Goal: Task Accomplishment & Management: Use online tool/utility

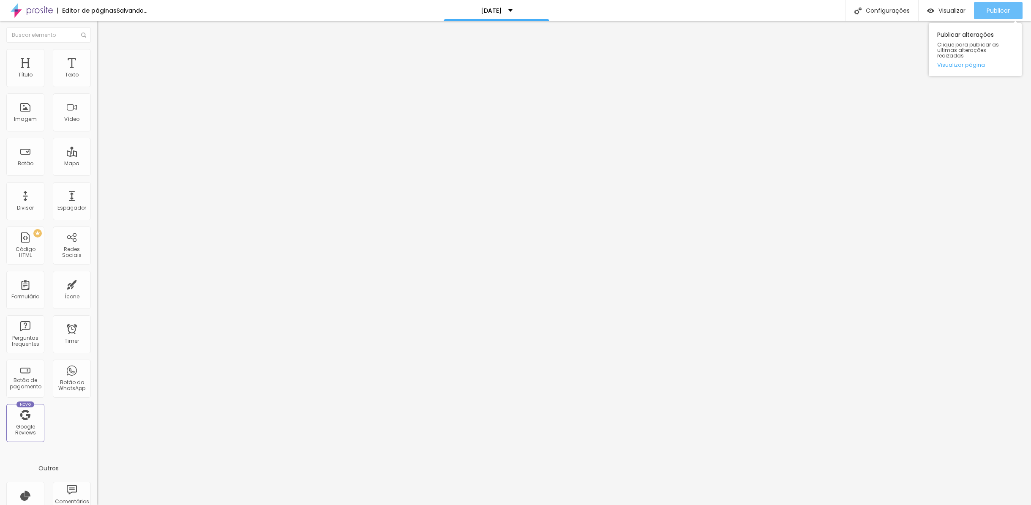
click at [994, 10] on span "Publicar" at bounding box center [997, 10] width 23 height 7
click at [991, 6] on div "Publicar" at bounding box center [997, 10] width 23 height 17
click at [987, 11] on span "Publicar" at bounding box center [997, 10] width 23 height 7
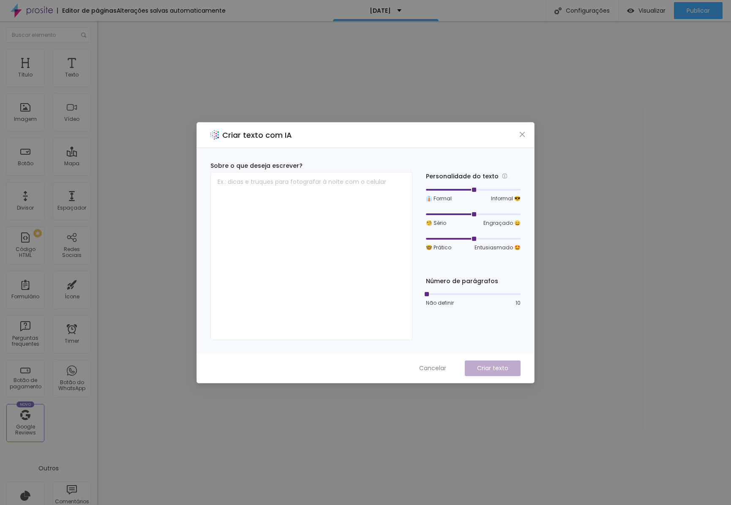
click at [519, 135] on icon "close" at bounding box center [522, 134] width 7 height 7
click at [523, 133] on icon "close" at bounding box center [522, 133] width 5 height 5
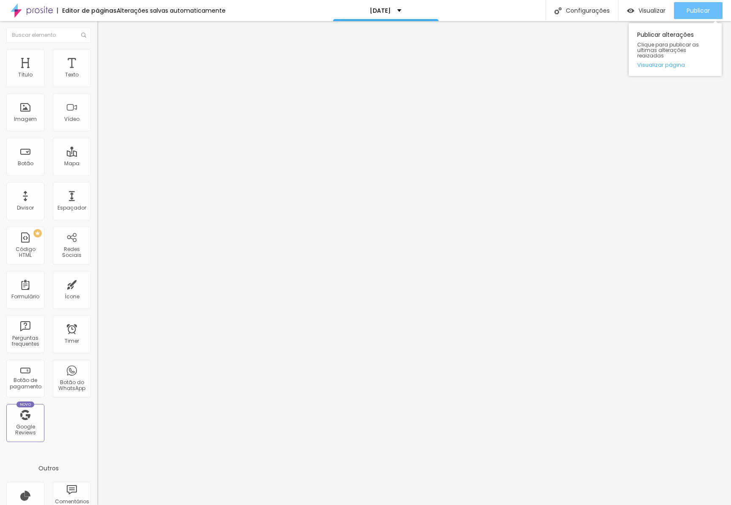
click at [705, 8] on span "Publicar" at bounding box center [697, 10] width 23 height 7
click at [97, 92] on span "Titulo 4" at bounding box center [108, 88] width 22 height 8
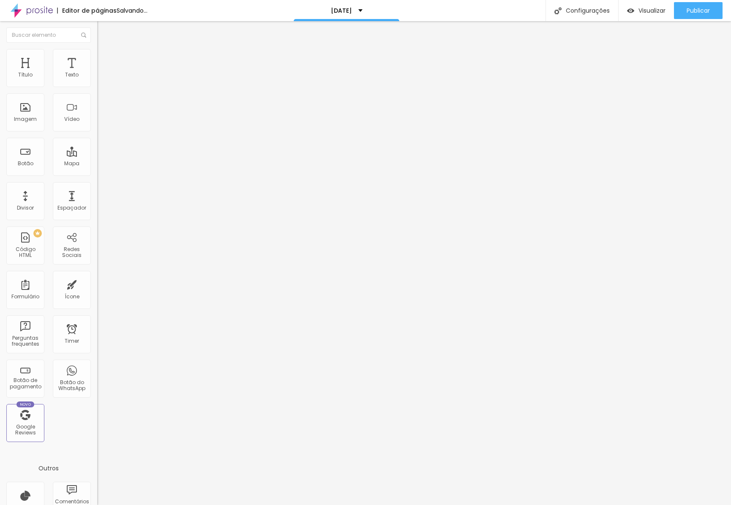
click at [97, 99] on span "Titulo 5" at bounding box center [106, 95] width 19 height 7
click at [97, 104] on div "Titulo 6 H6" at bounding box center [145, 101] width 97 height 5
click at [97, 56] on li "Avançado" at bounding box center [145, 53] width 97 height 8
click at [97, 55] on ul "Estilo Avançado" at bounding box center [145, 49] width 97 height 17
click at [97, 48] on img at bounding box center [101, 45] width 8 height 8
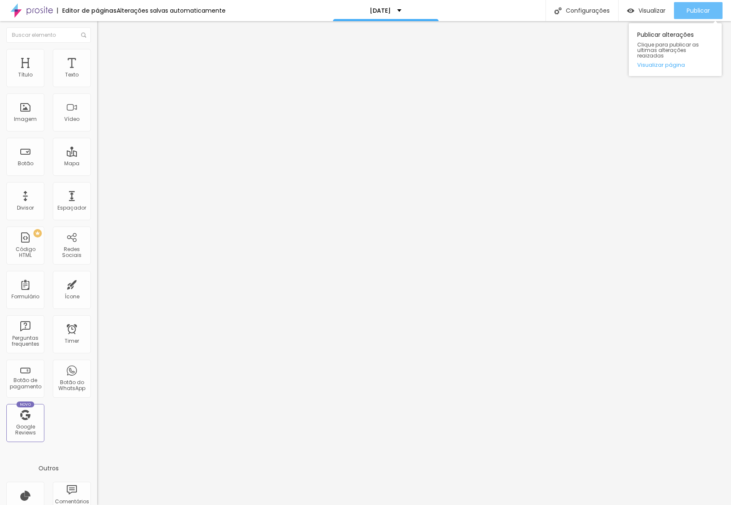
click at [693, 9] on span "Publicar" at bounding box center [697, 10] width 23 height 7
click at [691, 10] on span "Publicar" at bounding box center [697, 10] width 23 height 7
click at [699, 12] on span "Publicar" at bounding box center [697, 10] width 23 height 7
click at [699, 10] on span "Publicar" at bounding box center [697, 10] width 23 height 7
click at [690, 13] on span "Publicar" at bounding box center [697, 10] width 23 height 7
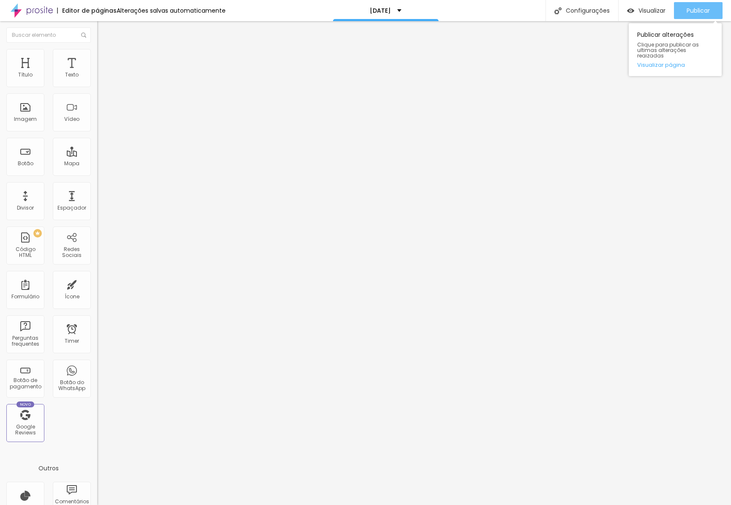
click at [700, 9] on span "Publicar" at bounding box center [697, 10] width 23 height 7
click at [688, 5] on div "Publicar" at bounding box center [697, 10] width 23 height 17
click at [696, 9] on span "Publicar" at bounding box center [697, 10] width 23 height 7
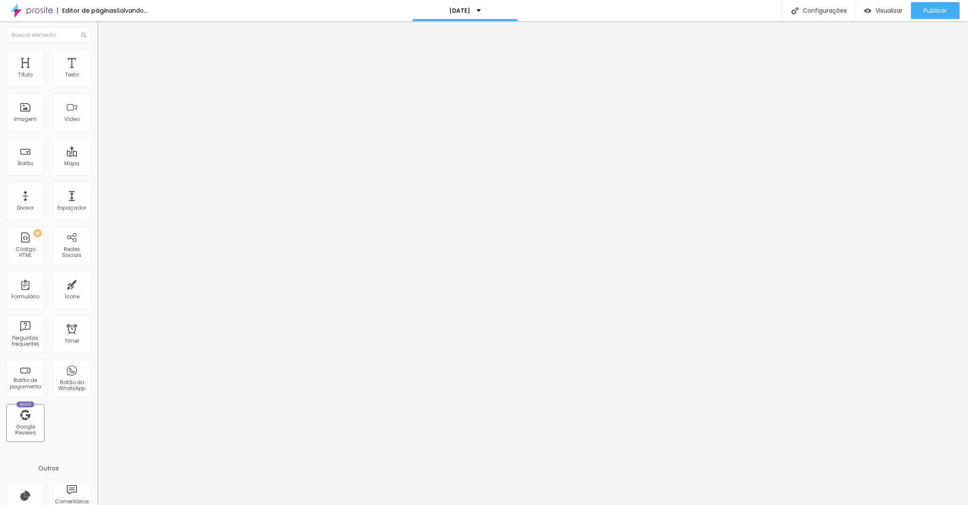
click at [97, 73] on span "Trocar imagem" at bounding box center [120, 68] width 46 height 7
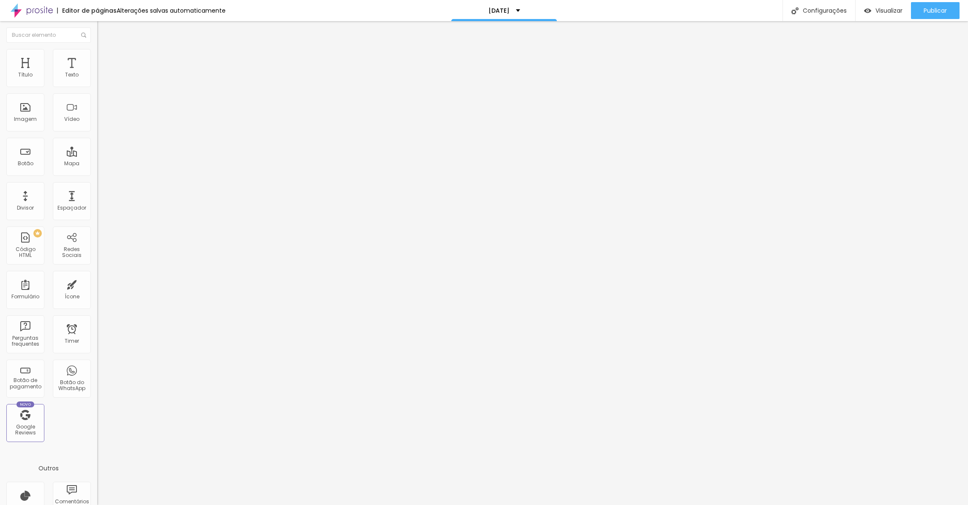
click at [97, 73] on span "Trocar imagem" at bounding box center [120, 68] width 46 height 7
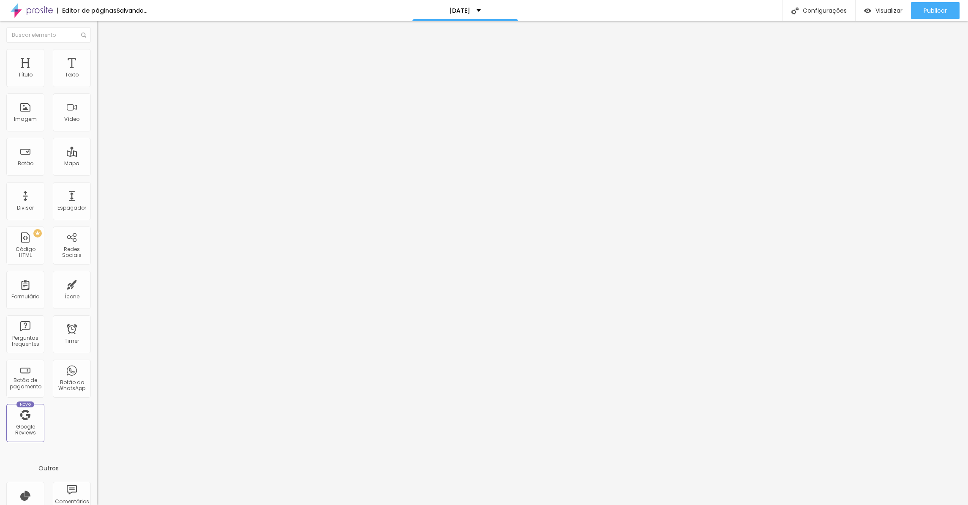
click at [97, 73] on span "Trocar imagem" at bounding box center [120, 68] width 46 height 7
drag, startPoint x: 235, startPoint y: 128, endPoint x: 244, endPoint y: 126, distance: 8.6
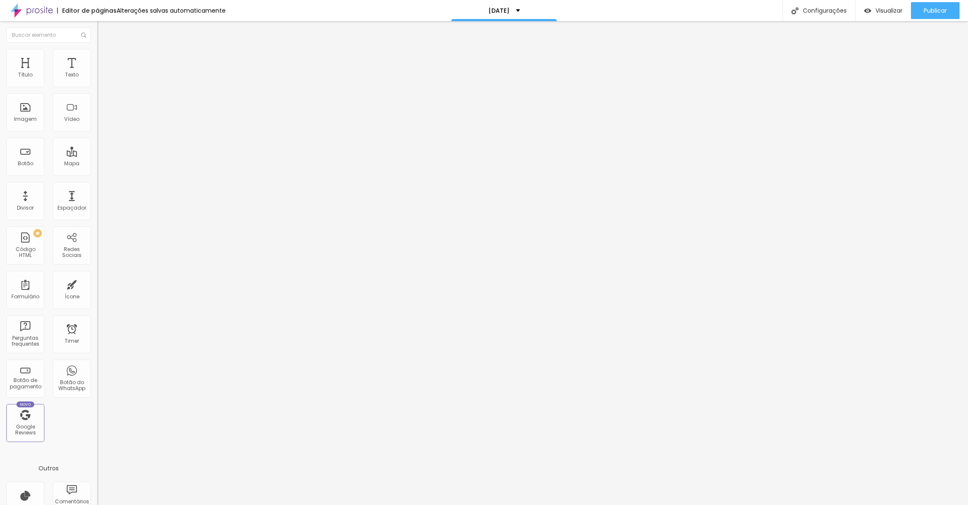
click at [97, 73] on span "Trocar imagem" at bounding box center [120, 68] width 46 height 7
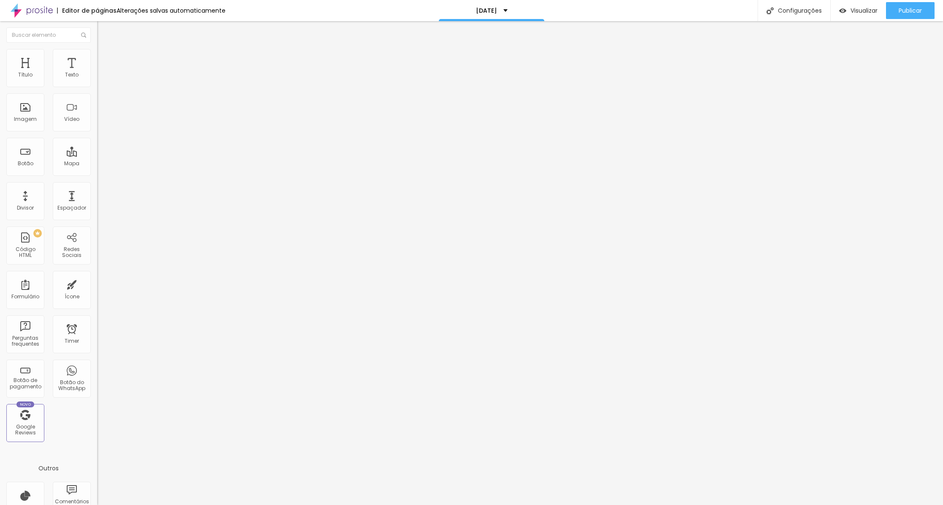
drag, startPoint x: 830, startPoint y: 464, endPoint x: 842, endPoint y: 473, distance: 14.9
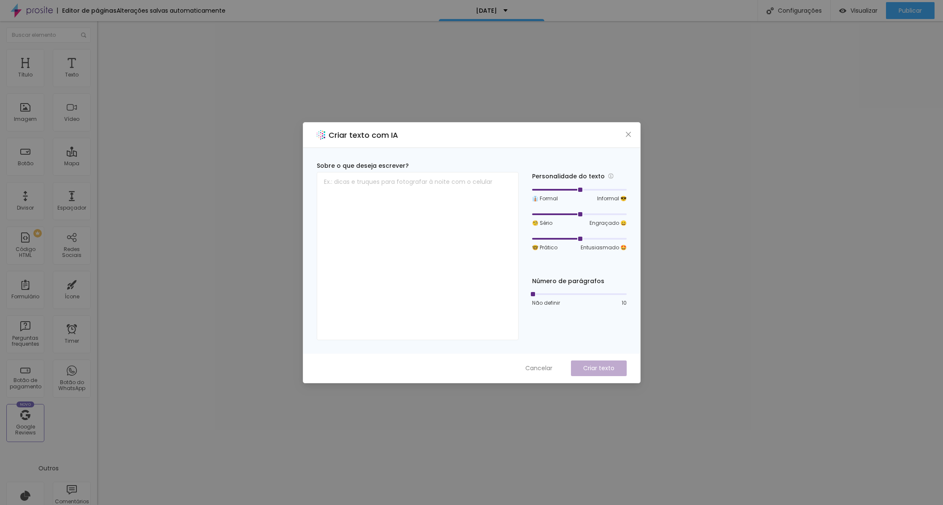
click at [689, 344] on div "Criar texto com IA Sobre o que deseja escrever? Personalidade do texto 👔 Formal…" at bounding box center [471, 252] width 943 height 505
drag, startPoint x: 547, startPoint y: 366, endPoint x: 646, endPoint y: 365, distance: 99.3
click at [547, 366] on span "Cancelar" at bounding box center [538, 368] width 27 height 9
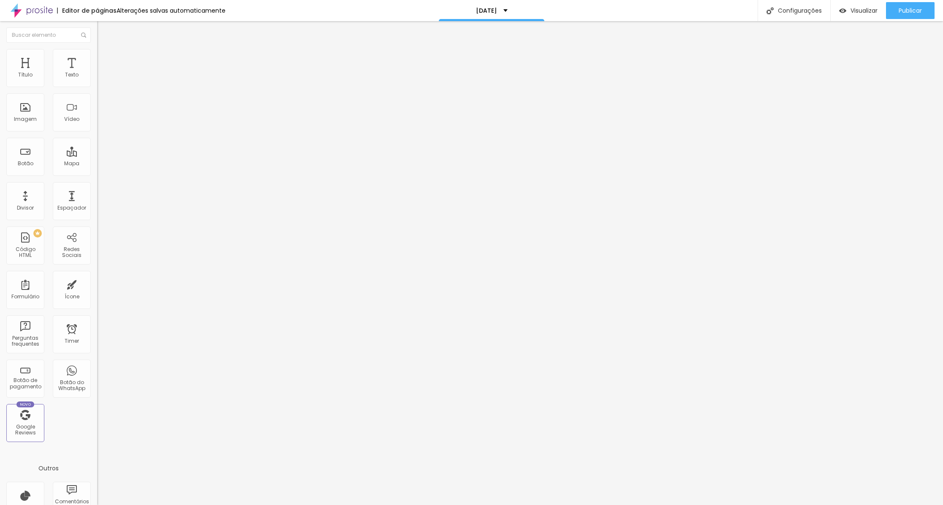
click at [97, 57] on li "Avançado" at bounding box center [145, 61] width 97 height 8
click at [97, 57] on li "Estilo" at bounding box center [145, 53] width 97 height 8
click at [97, 54] on img at bounding box center [101, 53] width 8 height 8
type input "65"
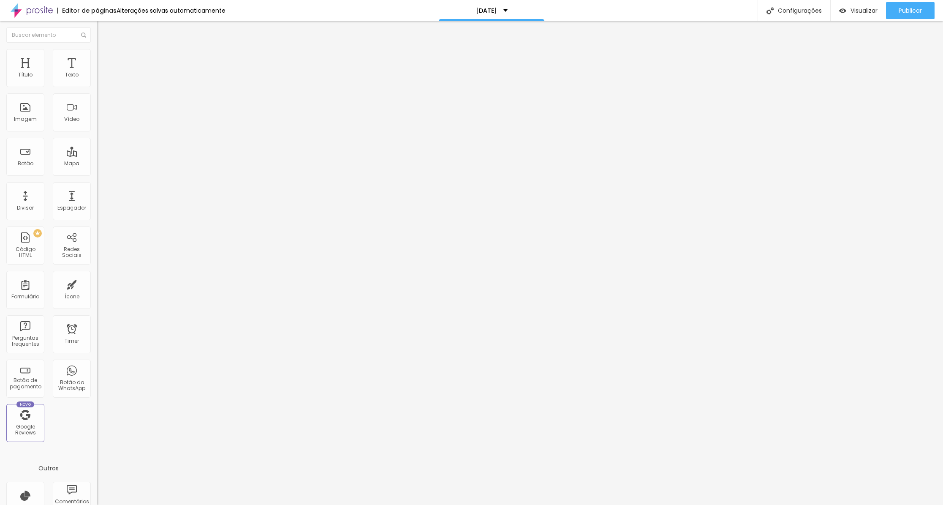
type input "60"
type input "55"
type input "50"
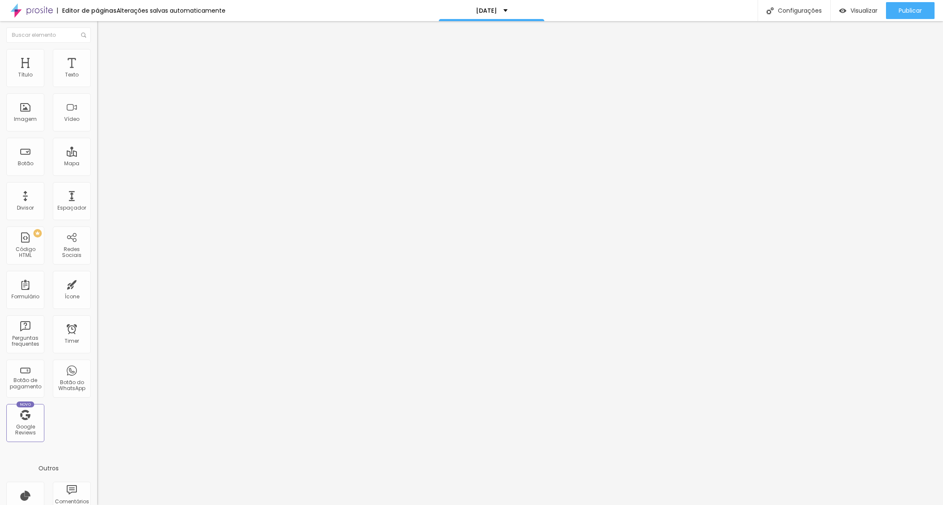
type input "50"
type input "55"
drag, startPoint x: 62, startPoint y: 90, endPoint x: 50, endPoint y: 90, distance: 12.3
type input "55"
click at [97, 87] on input "range" at bounding box center [124, 83] width 54 height 7
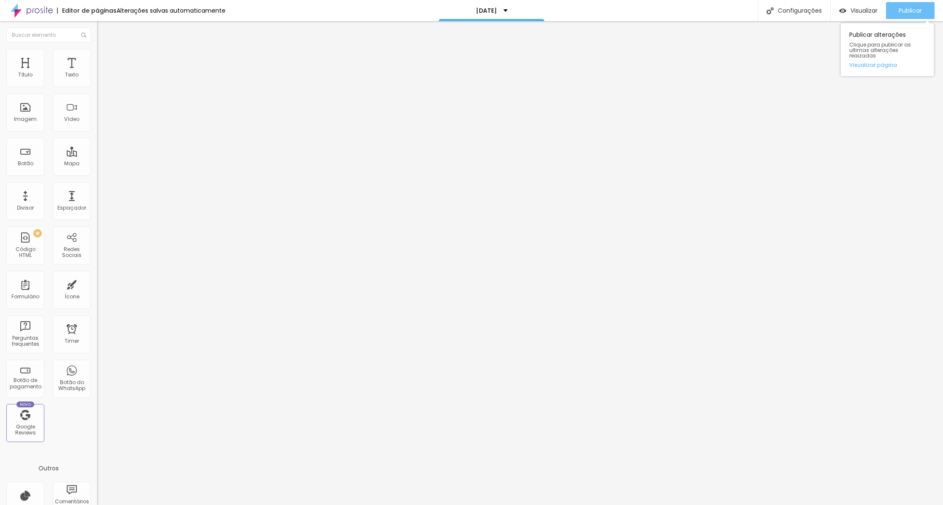
click at [908, 7] on span "Publicar" at bounding box center [910, 10] width 23 height 7
click at [97, 77] on span "Encaixotado" at bounding box center [113, 73] width 33 height 7
click at [97, 49] on li "Estilo" at bounding box center [145, 53] width 97 height 8
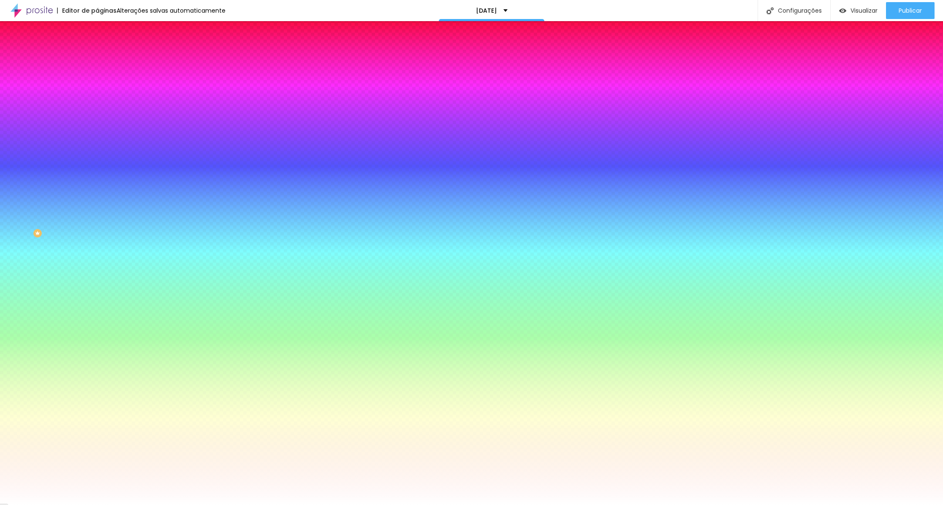
click at [97, 115] on div at bounding box center [145, 115] width 97 height 0
click at [103, 112] on icon "button" at bounding box center [104, 109] width 3 height 6
click at [97, 115] on div at bounding box center [145, 115] width 97 height 0
click at [97, 123] on input "#FFFFFF" at bounding box center [147, 119] width 101 height 8
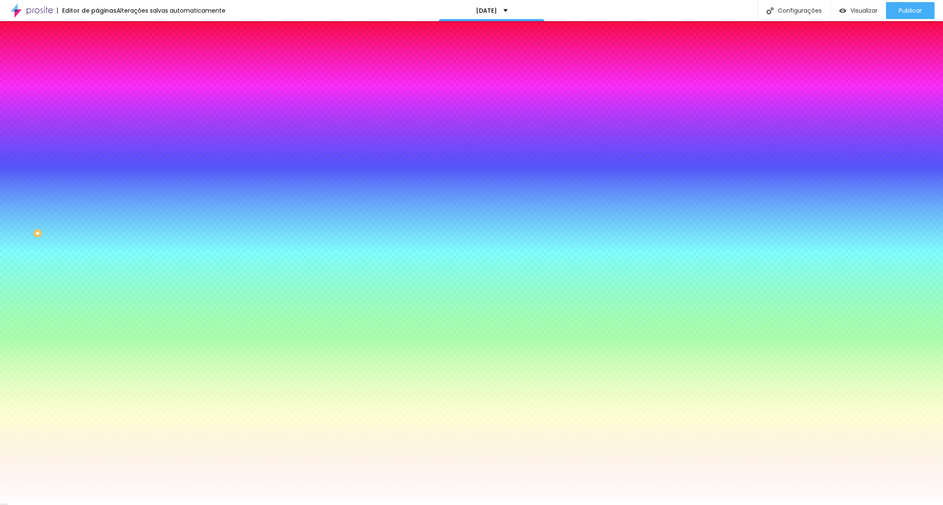
click at [97, 123] on input "#FFFFFF" at bounding box center [147, 119] width 101 height 8
paste input "DAC3A"
type input "#DAC3A"
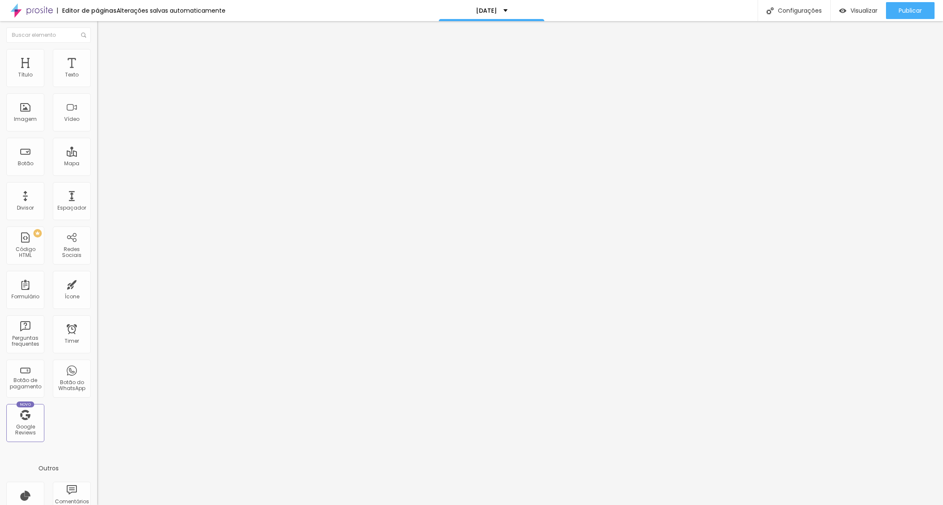
click at [97, 54] on img at bounding box center [101, 53] width 8 height 8
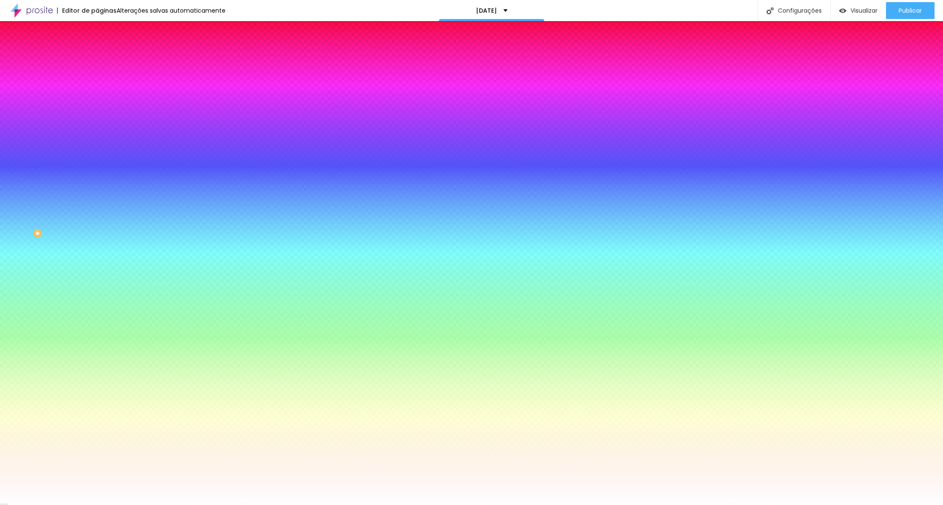
click at [97, 123] on input "#FFFFFF" at bounding box center [147, 119] width 101 height 8
paste input "DAC3A"
click at [97, 115] on div at bounding box center [145, 115] width 97 height 0
click at [97, 123] on input "#DAC3A" at bounding box center [147, 119] width 101 height 8
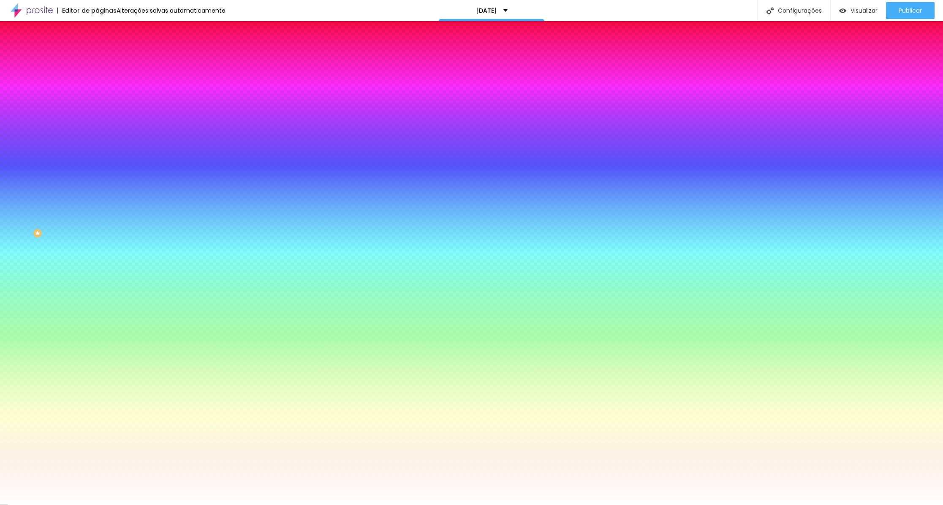
click at [97, 123] on input "#DAC3A" at bounding box center [147, 119] width 101 height 8
paste input "B"
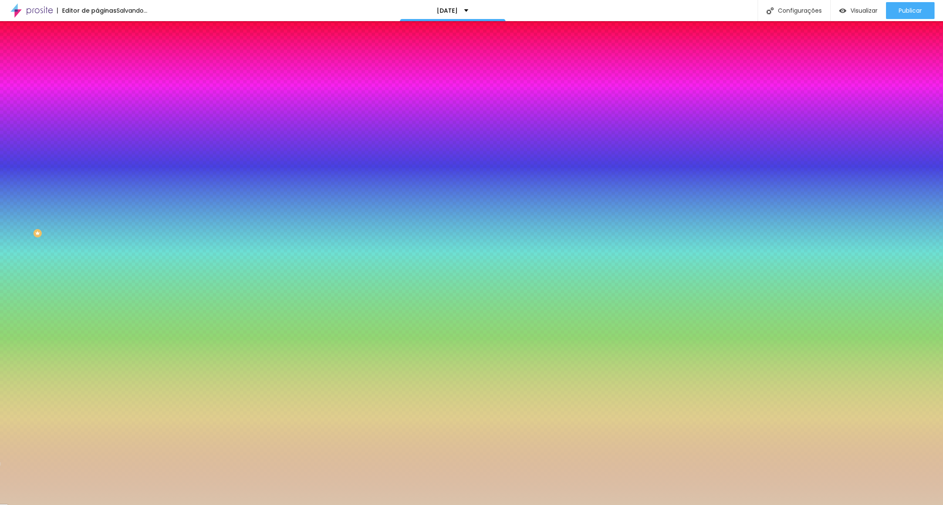
type input "#DAC3AB"
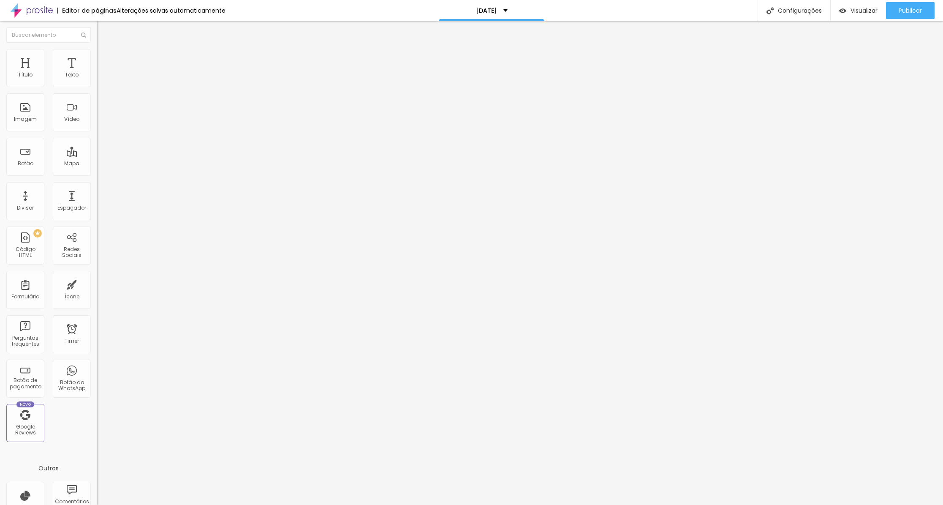
click at [97, 56] on li "Estilo" at bounding box center [145, 53] width 97 height 8
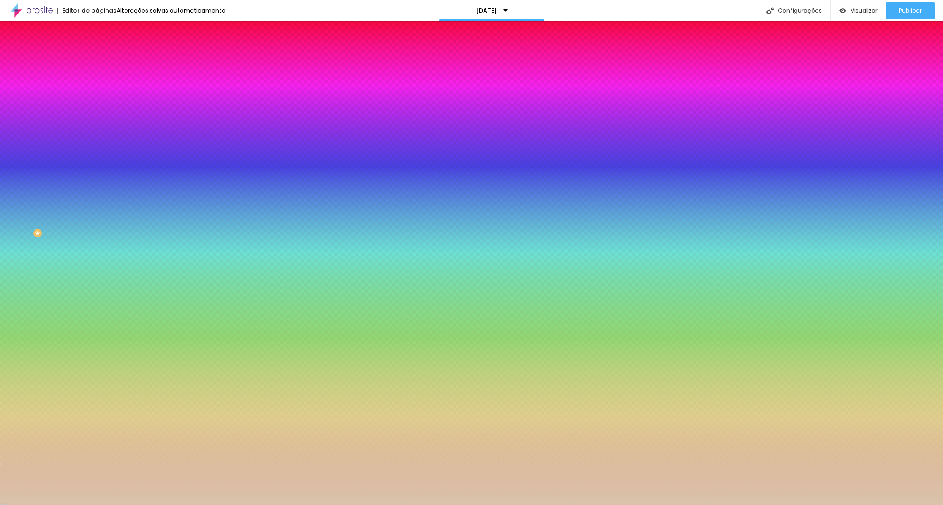
click at [105, 60] on span "Avançado" at bounding box center [119, 63] width 28 height 7
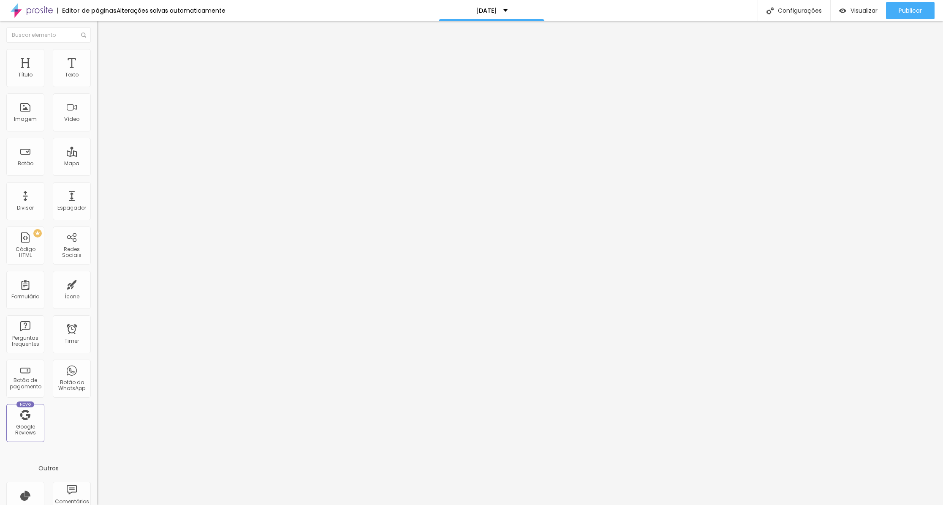
type input "15"
type input "10"
type input "5"
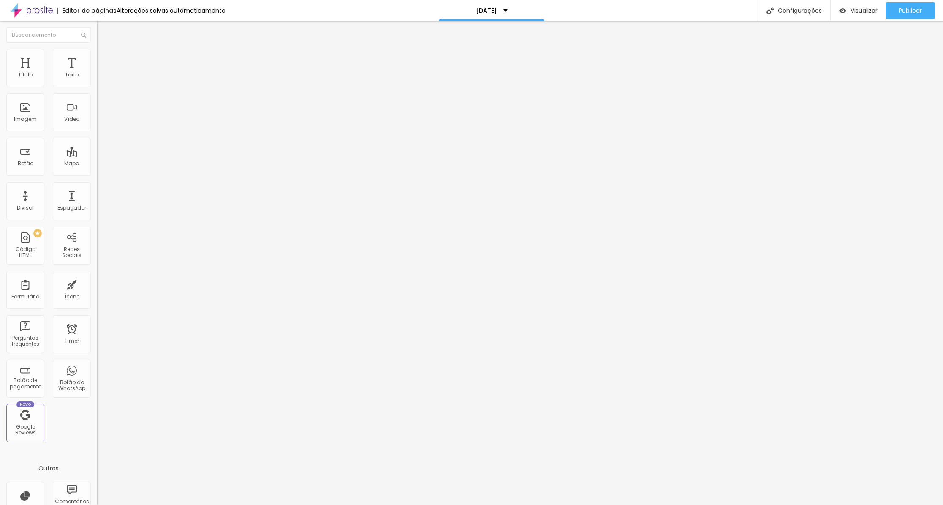
type input "5"
type input "0"
drag, startPoint x: 52, startPoint y: 82, endPoint x: 24, endPoint y: 82, distance: 27.9
click at [97, 164] on input "range" at bounding box center [124, 167] width 54 height 7
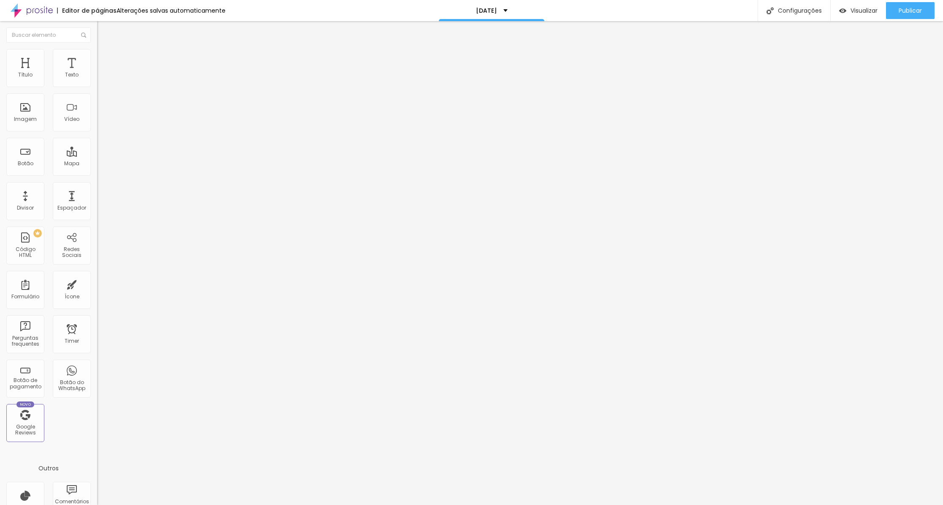
type input "5"
type input "0"
drag, startPoint x: 27, startPoint y: 82, endPoint x: 18, endPoint y: 84, distance: 9.6
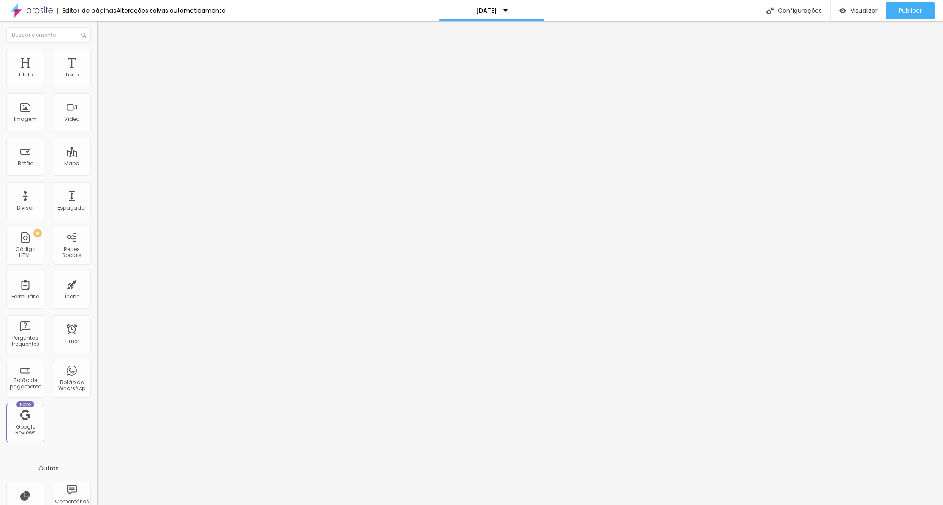
click at [97, 164] on input "range" at bounding box center [124, 167] width 54 height 7
type input "3"
type input "0"
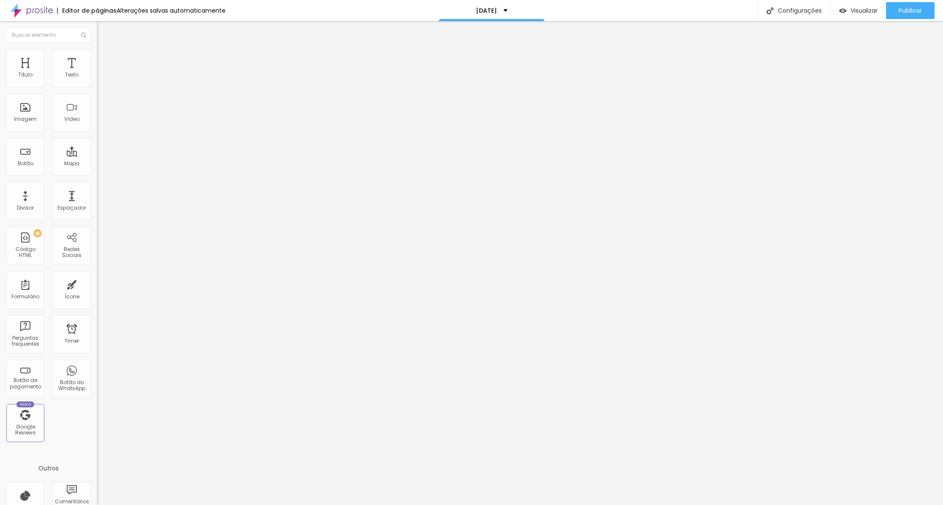
drag, startPoint x: 19, startPoint y: 99, endPoint x: 1, endPoint y: 97, distance: 18.2
type input "0"
click at [97, 283] on input "range" at bounding box center [124, 286] width 54 height 7
click at [916, 7] on span "Publicar" at bounding box center [910, 10] width 23 height 7
click at [907, 7] on span "Publicar" at bounding box center [910, 10] width 23 height 7
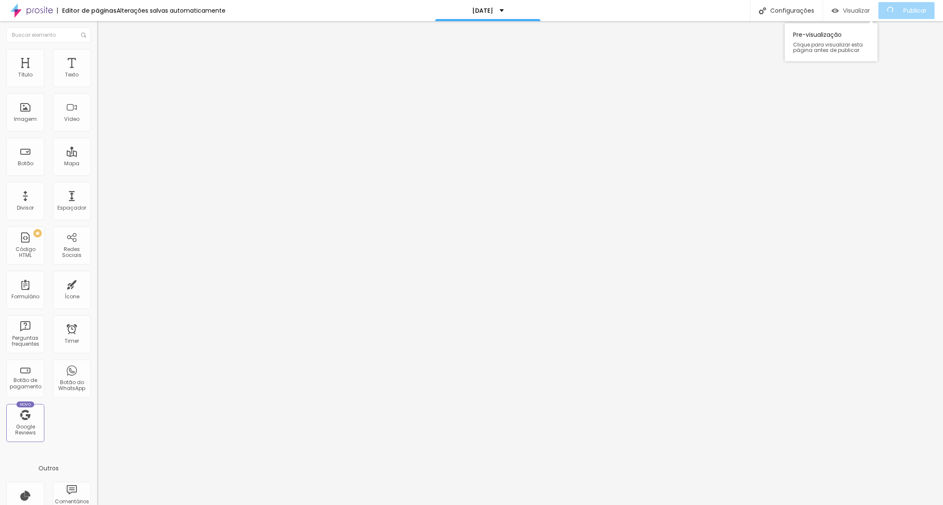
click at [853, 7] on span "Visualizar" at bounding box center [856, 10] width 27 height 7
drag, startPoint x: 903, startPoint y: 11, endPoint x: 908, endPoint y: 8, distance: 5.1
click at [903, 11] on span "Publicar" at bounding box center [910, 10] width 23 height 7
click at [97, 98] on span "Sólido" at bounding box center [105, 98] width 16 height 7
click at [97, 136] on span "Estrela" at bounding box center [105, 131] width 17 height 7
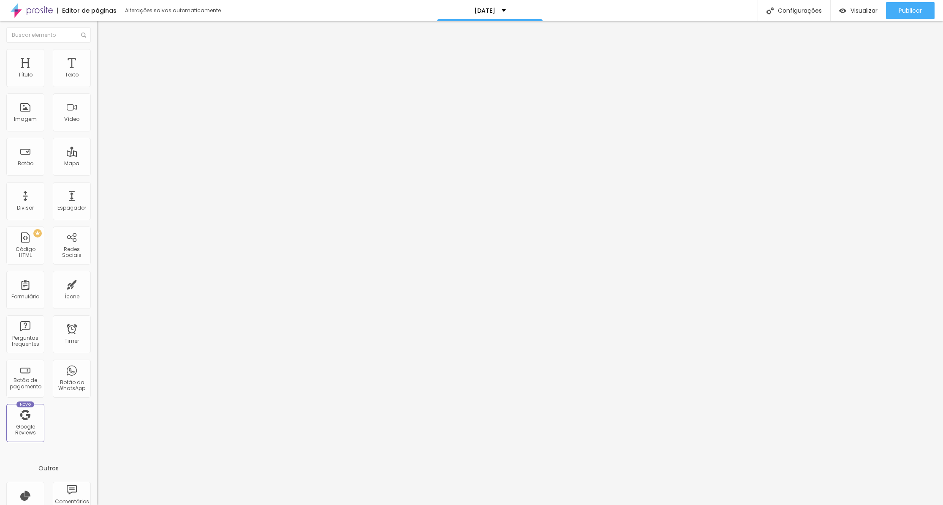
click at [97, 141] on span "Brilho" at bounding box center [104, 136] width 14 height 7
click at [97, 146] on span "Coração 1" at bounding box center [110, 142] width 27 height 7
click at [97, 151] on span "Coração 2" at bounding box center [111, 147] width 28 height 7
click at [97, 143] on span "Coração 1" at bounding box center [110, 139] width 27 height 7
click at [97, 138] on span "Brilho" at bounding box center [104, 134] width 14 height 7
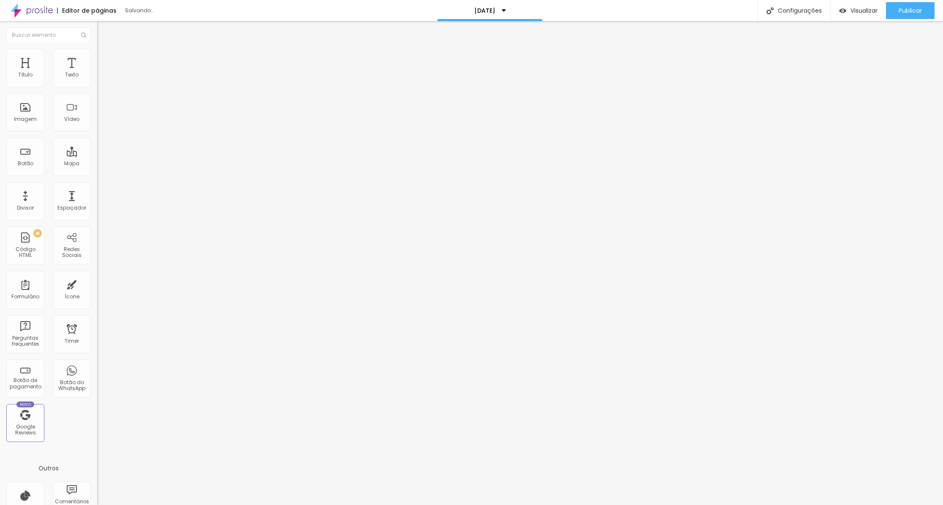
click at [97, 133] on span "Estrela" at bounding box center [105, 128] width 17 height 7
click at [97, 55] on li "Estilo" at bounding box center [145, 53] width 97 height 8
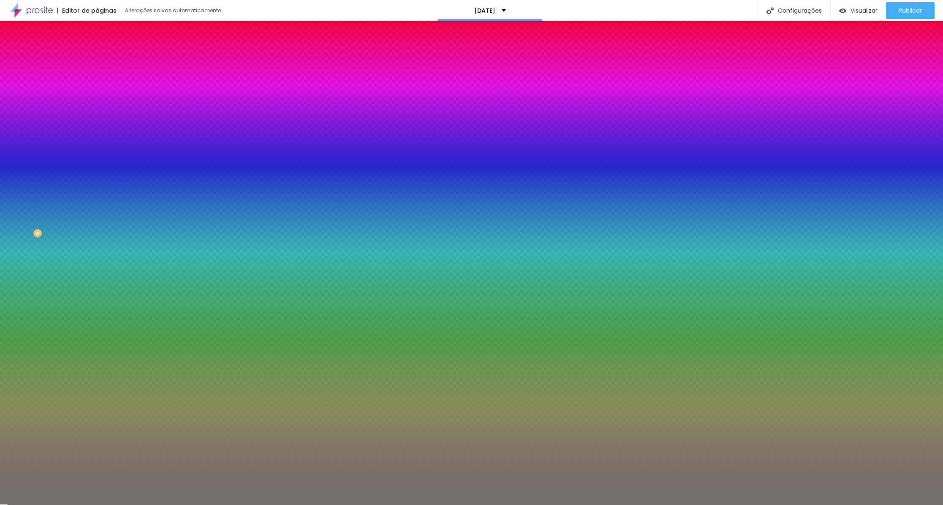
click at [97, 81] on div at bounding box center [145, 81] width 97 height 0
click at [97, 84] on input "#717171" at bounding box center [147, 85] width 101 height 8
paste input "DAC3AB"
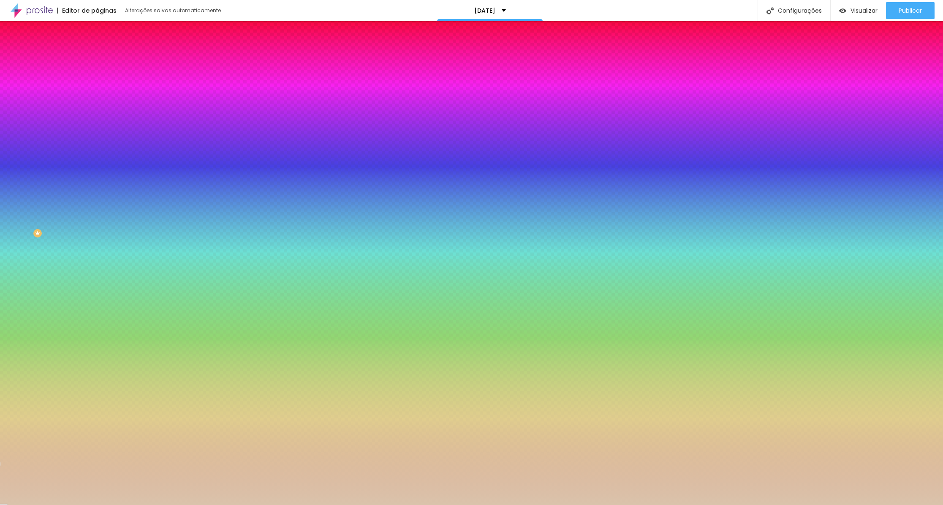
type input "#DAC3AB"
type input "49"
type input "48"
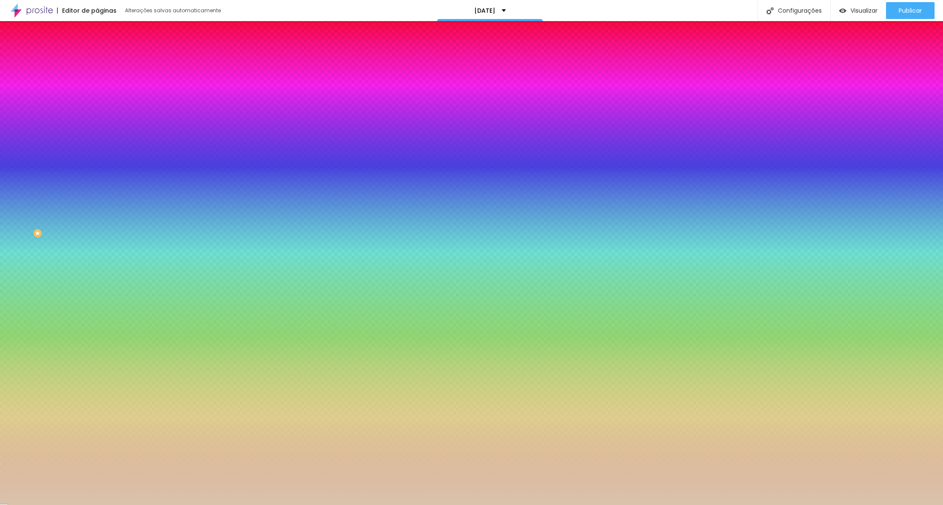
type input "43"
type input "42"
type input "41"
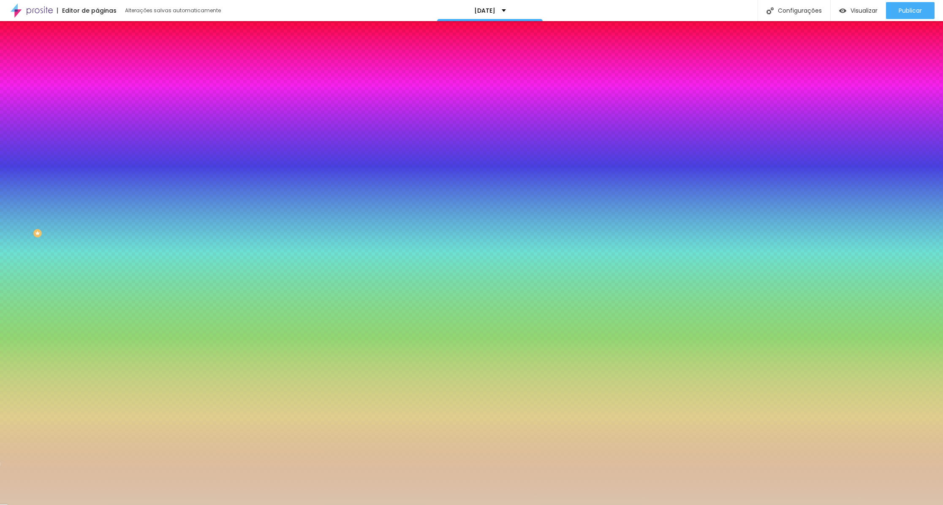
type input "41"
type input "40"
type input "39"
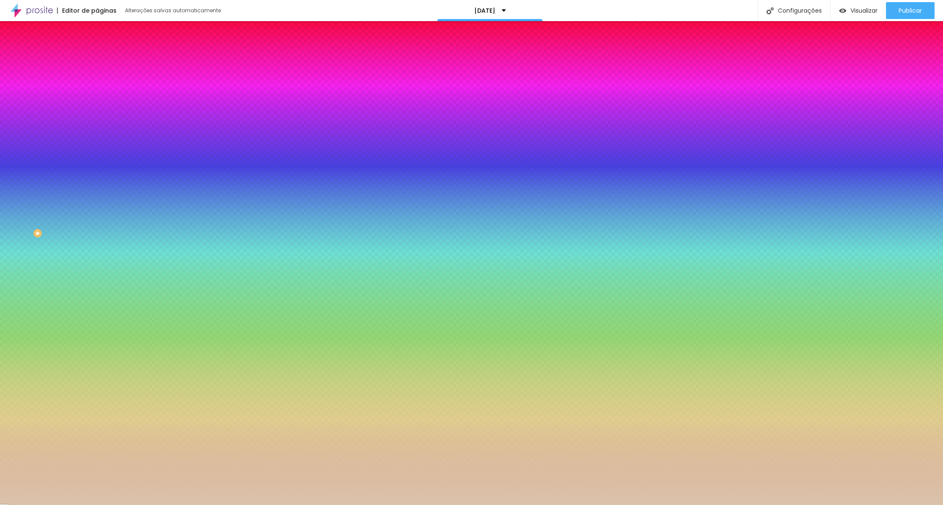
type input "38"
type input "37"
type input "36"
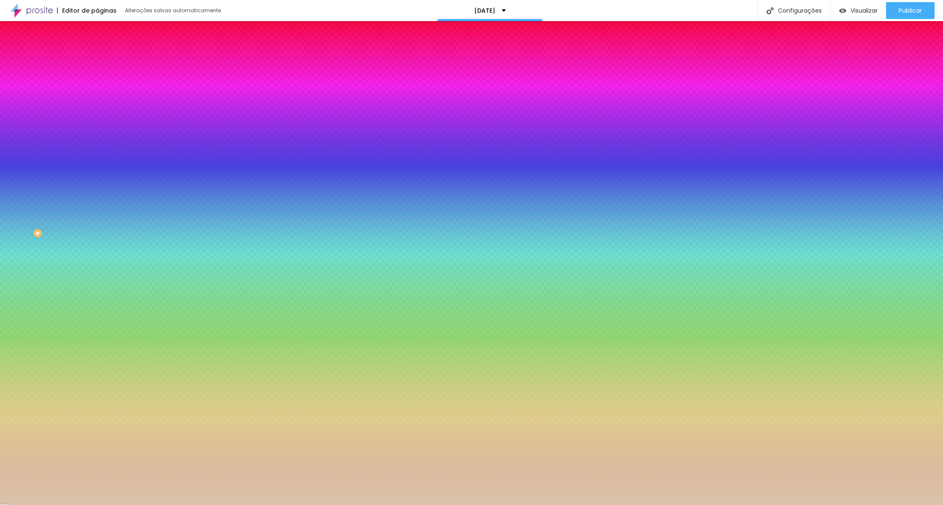
type input "36"
type input "35"
type input "34"
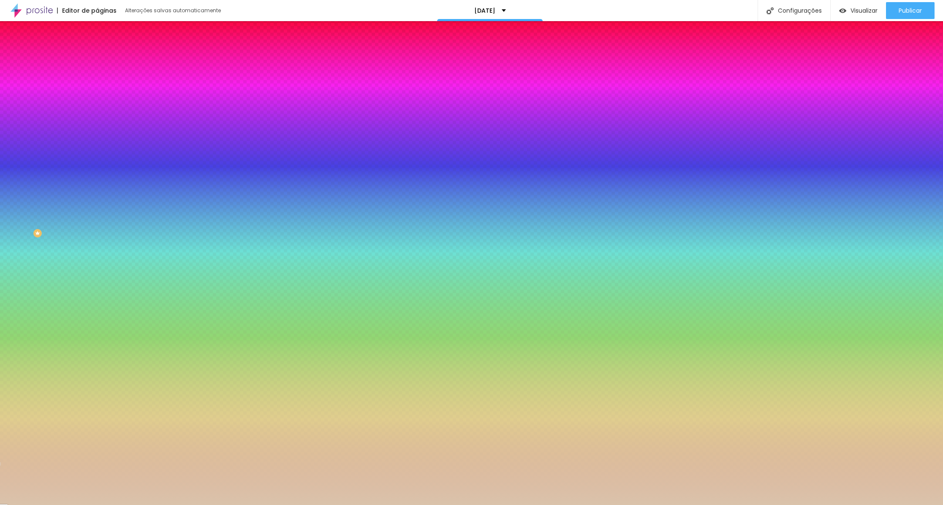
type input "33"
type input "32"
type input "30"
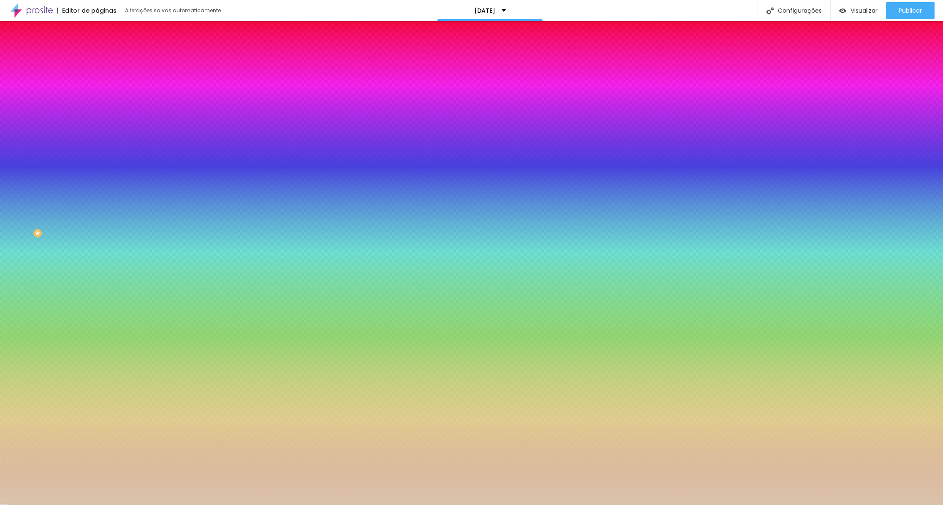
type input "30"
type input "29"
type input "28"
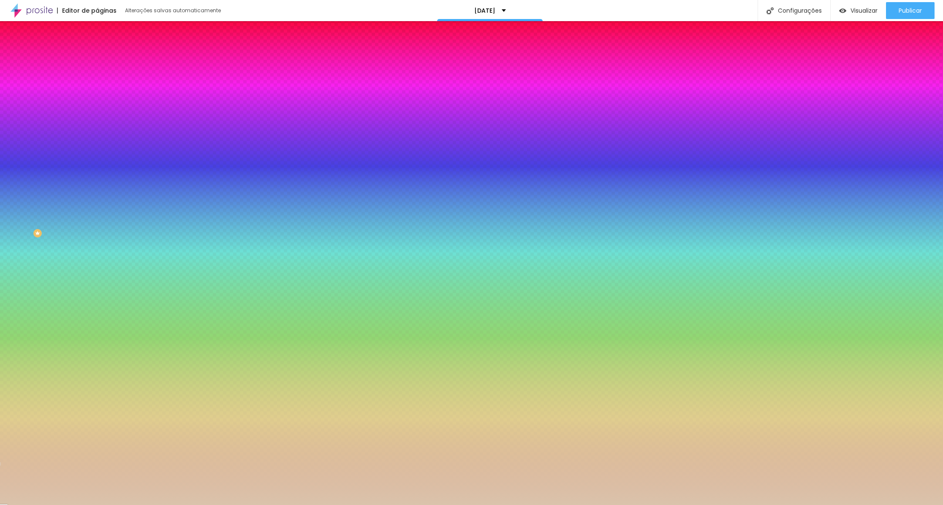
type input "26"
type input "27"
type input "29"
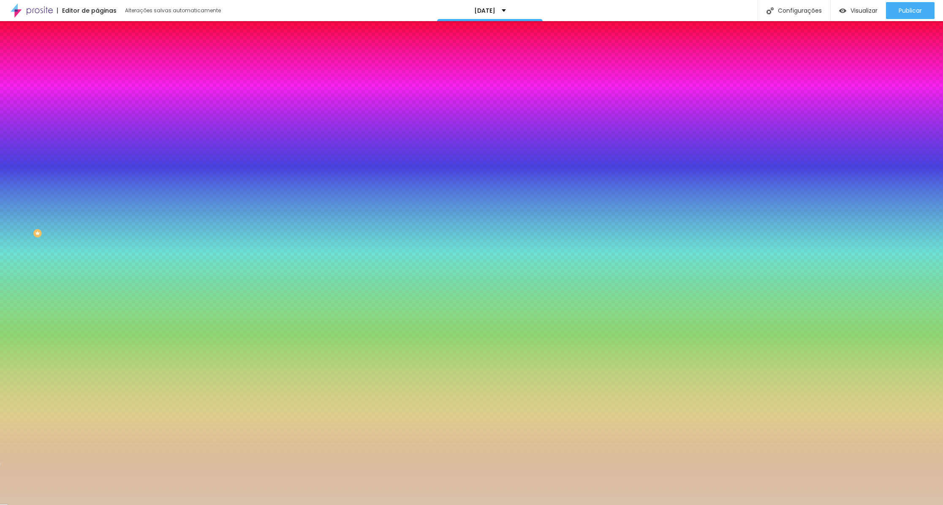
type input "29"
type input "32"
type input "38"
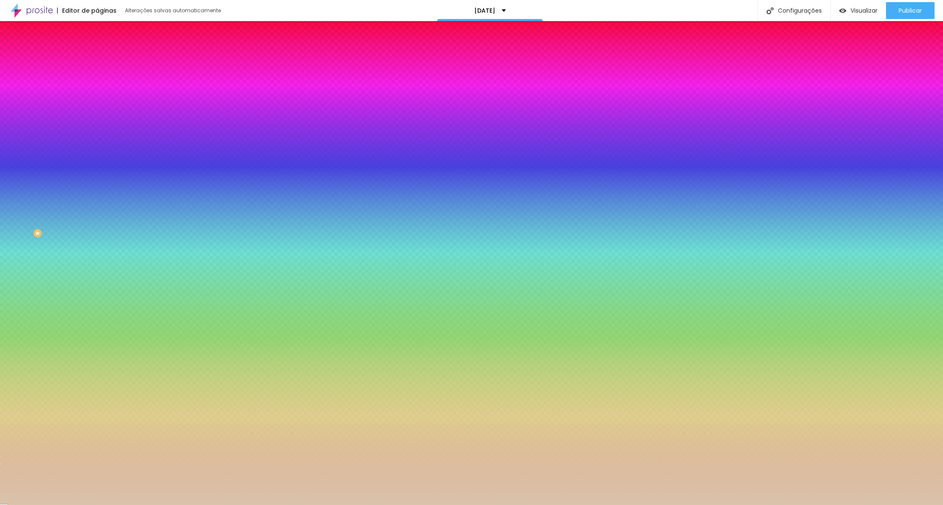
type input "43"
type input "47"
type input "50"
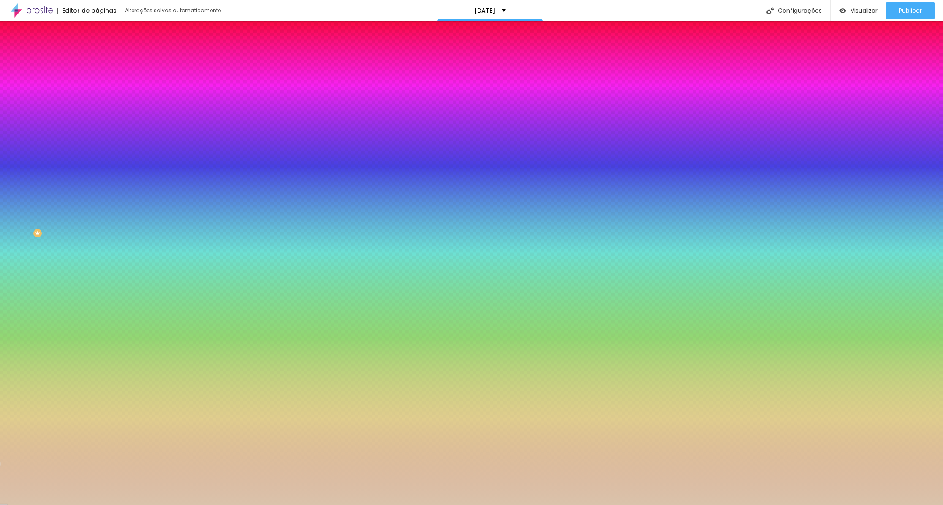
type input "50"
type input "53"
type input "55"
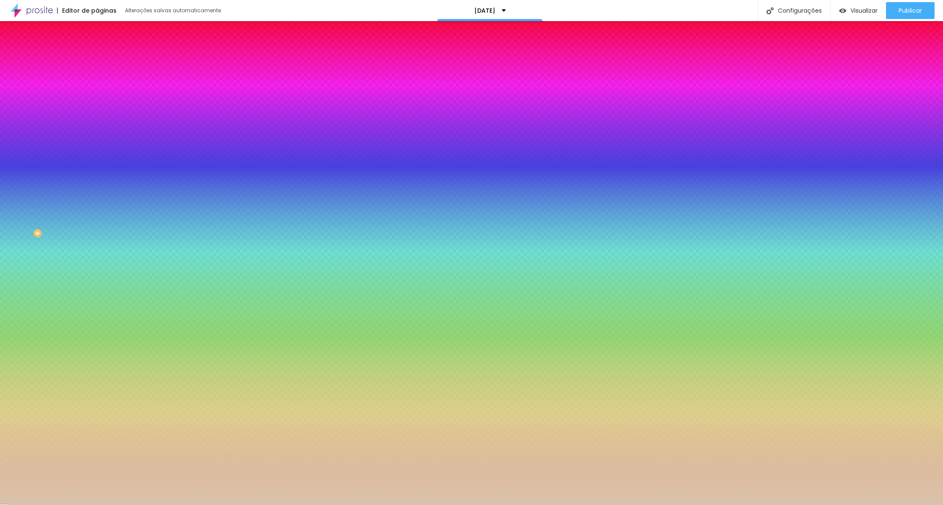
type input "56"
type input "57"
type input "58"
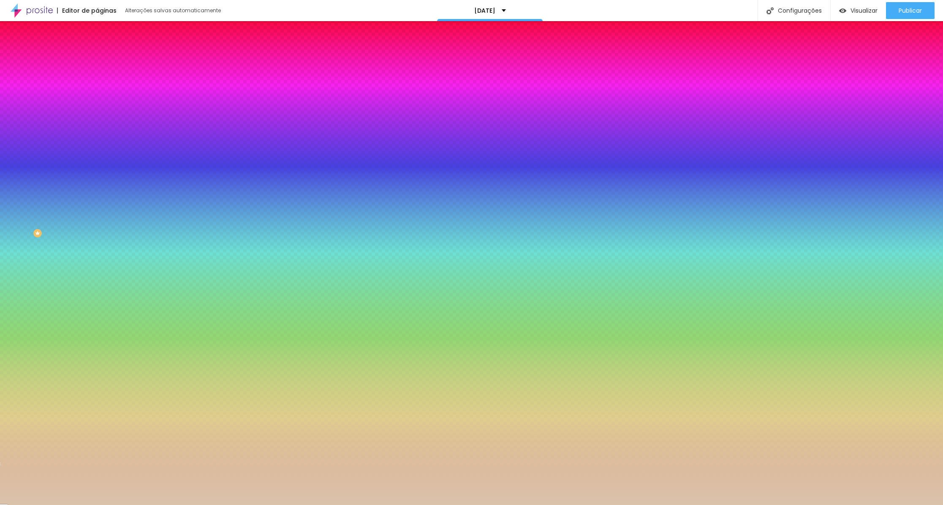
type input "58"
type input "60"
type input "61"
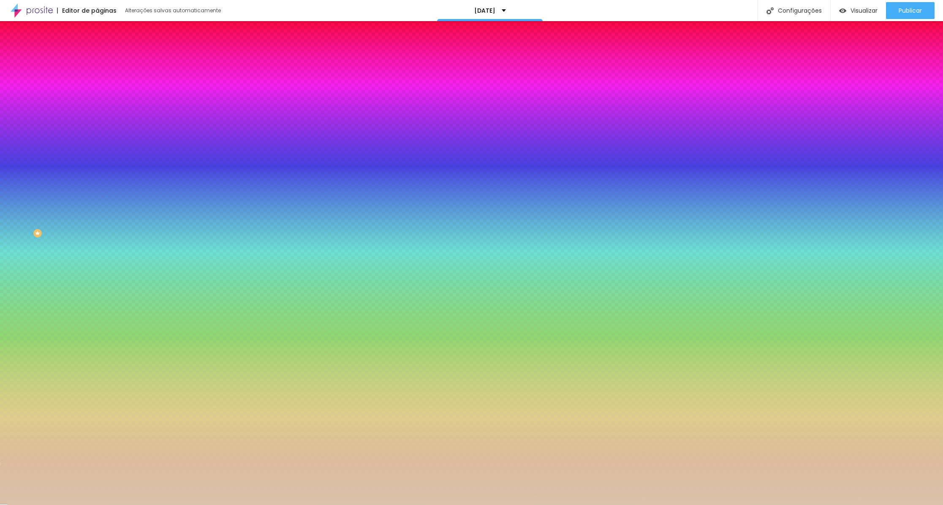
type input "62"
type input "63"
type input "65"
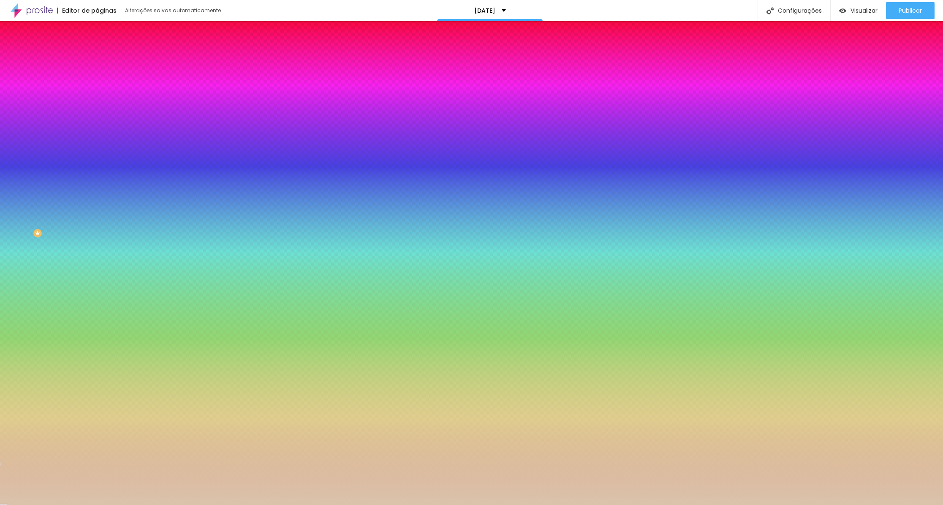
type input "65"
type input "68"
type input "70"
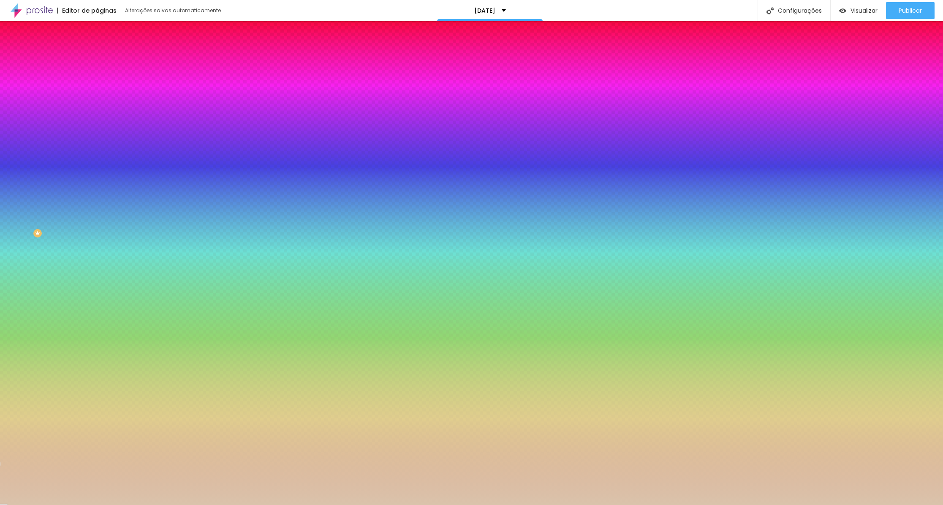
type input "71"
type input "72"
type input "74"
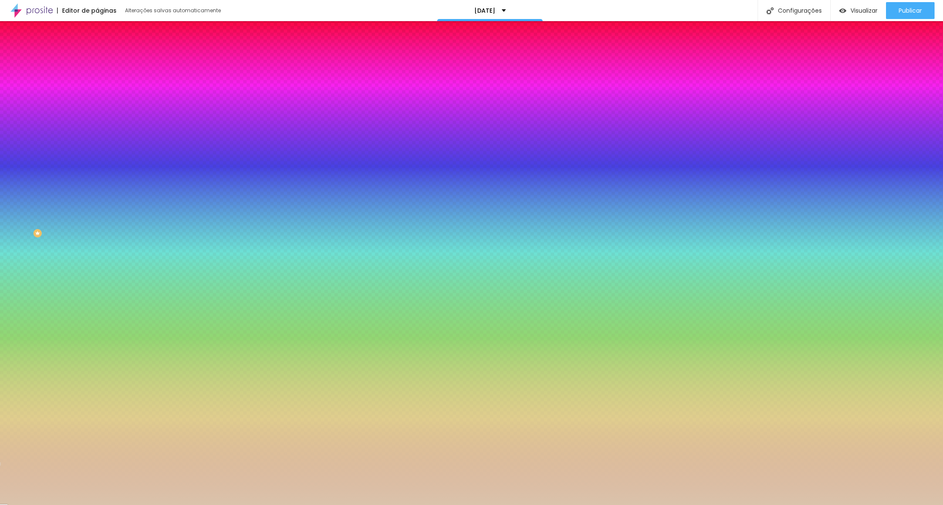
type input "74"
type input "75"
type input "74"
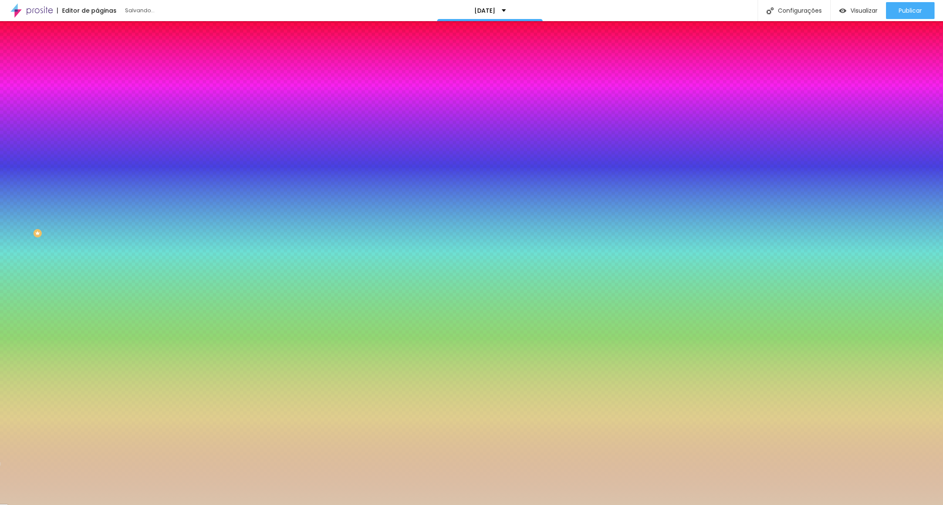
type input "73"
type input "72"
type input "71"
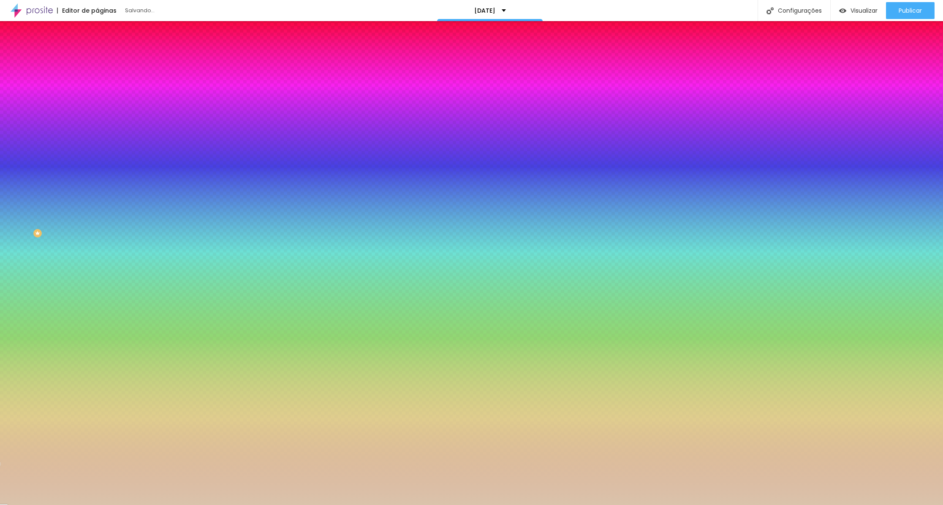
type input "71"
type input "70"
type input "69"
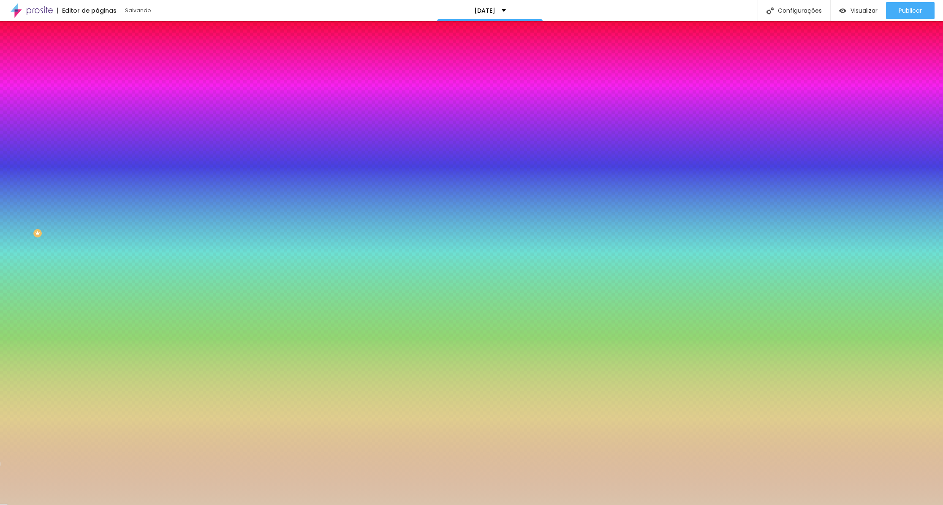
type input "68"
type input "67"
type input "66"
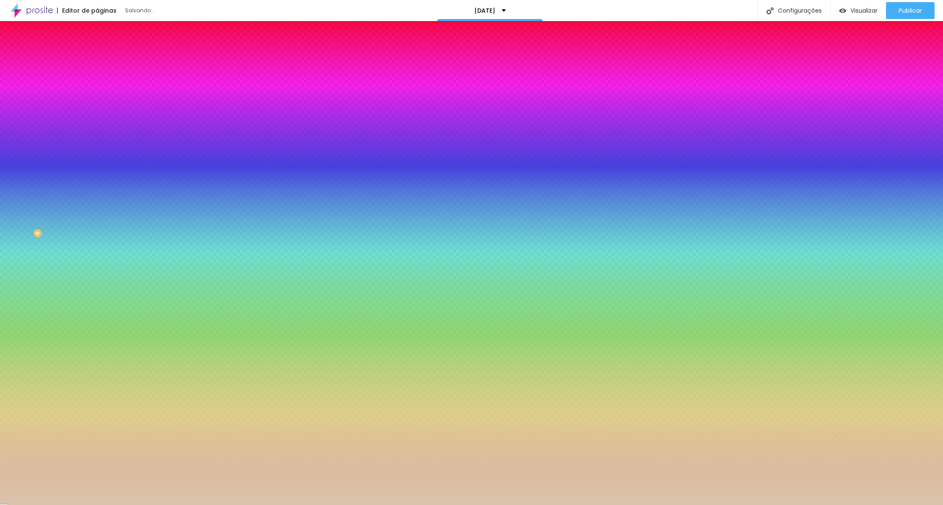
type input "66"
type input "65"
type input "64"
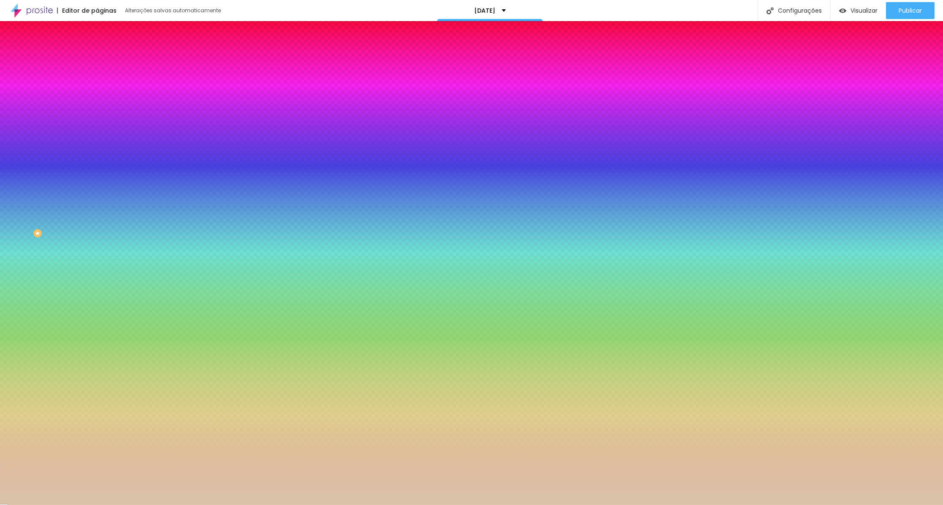
type input "65"
type input "64"
drag, startPoint x: 44, startPoint y: 109, endPoint x: 56, endPoint y: 110, distance: 12.3
type input "64"
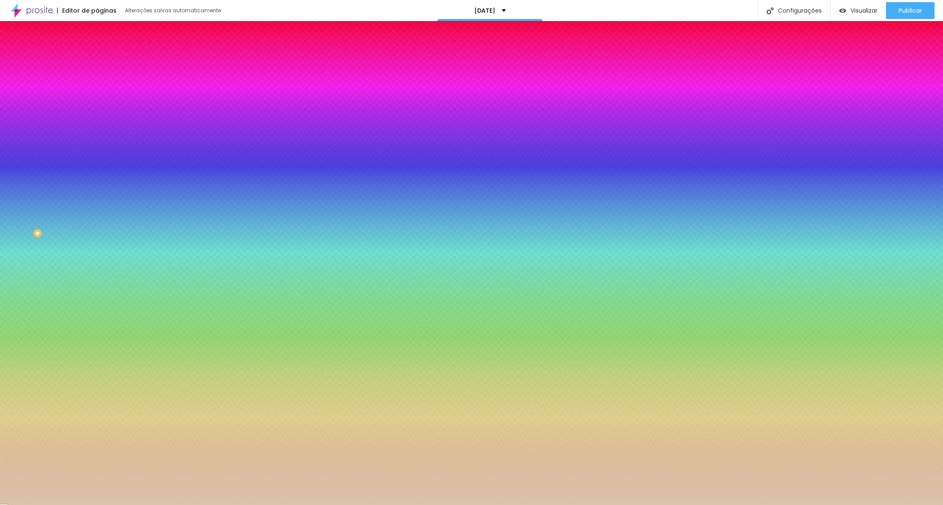
click at [97, 110] on input "range" at bounding box center [124, 106] width 54 height 7
type input "9"
type input "8"
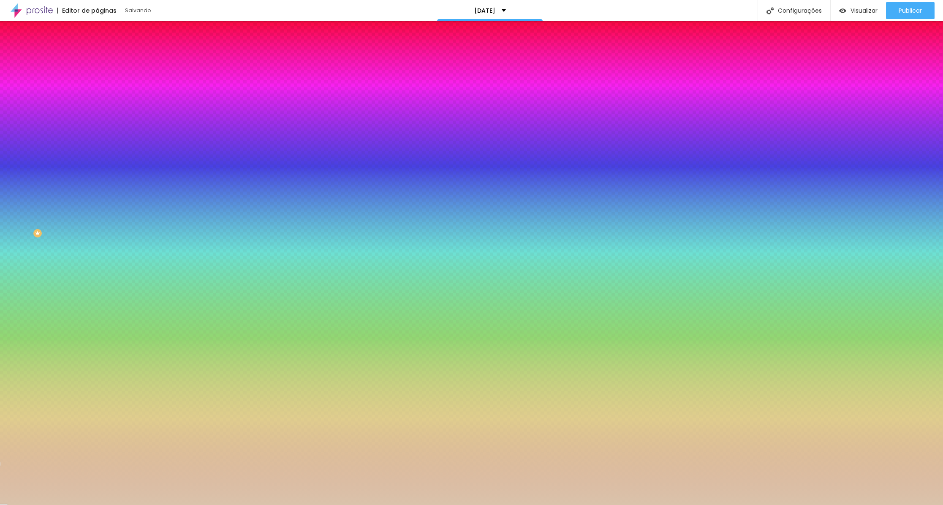
type input "7"
type input "6"
type input "5"
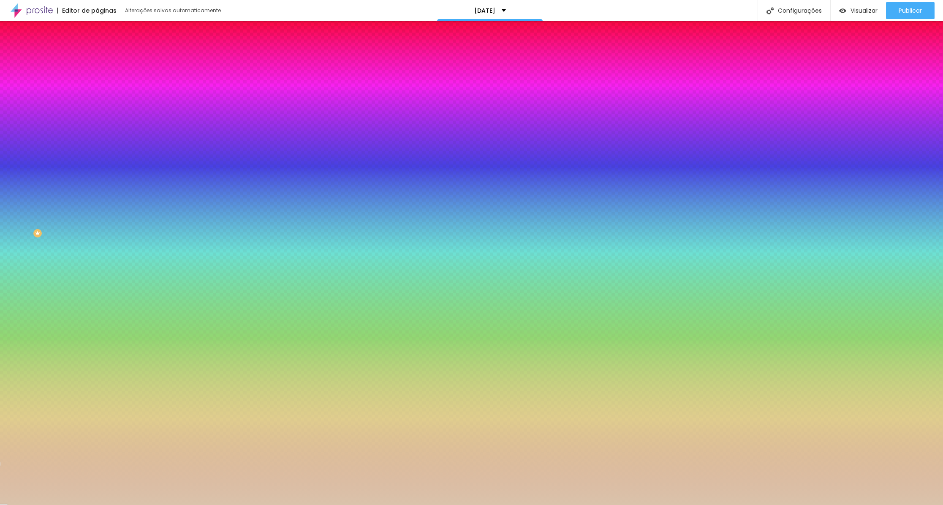
type input "5"
type input "6"
type input "5"
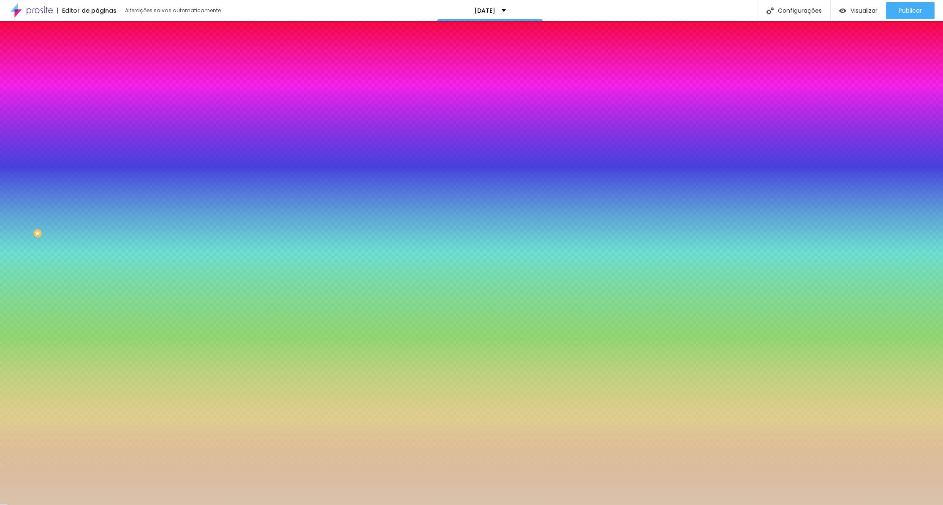
type input "4"
type input "5"
drag, startPoint x: 38, startPoint y: 134, endPoint x: 22, endPoint y: 135, distance: 16.9
type input "5"
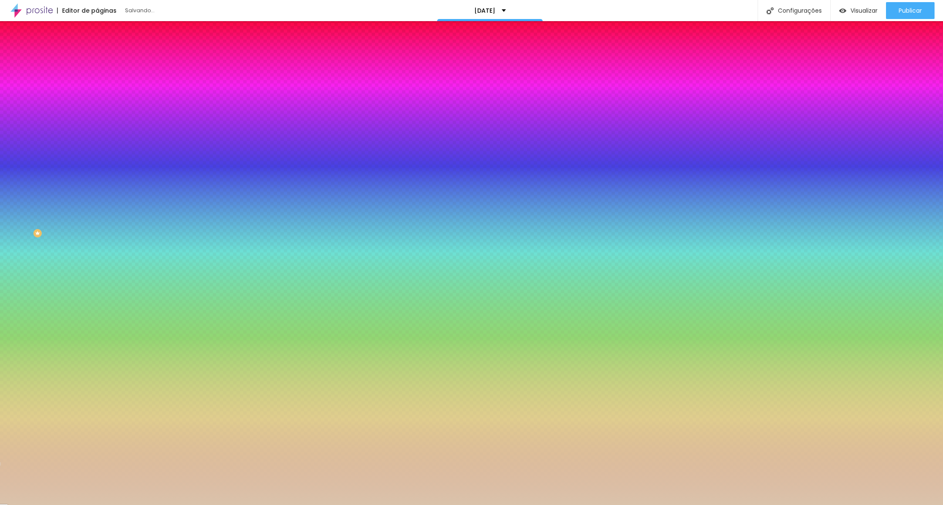
click at [97, 131] on input "range" at bounding box center [124, 128] width 54 height 7
type input "62"
type input "61"
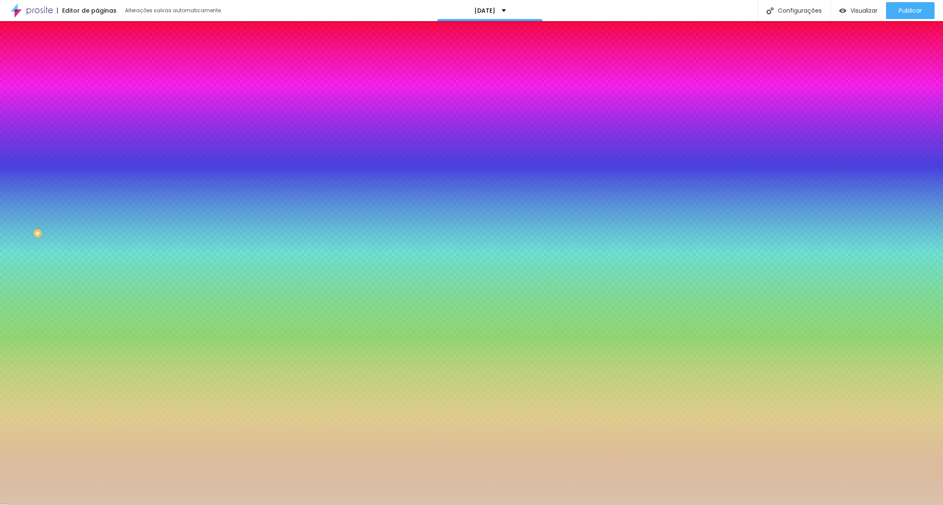
type input "60"
type input "59"
type input "58"
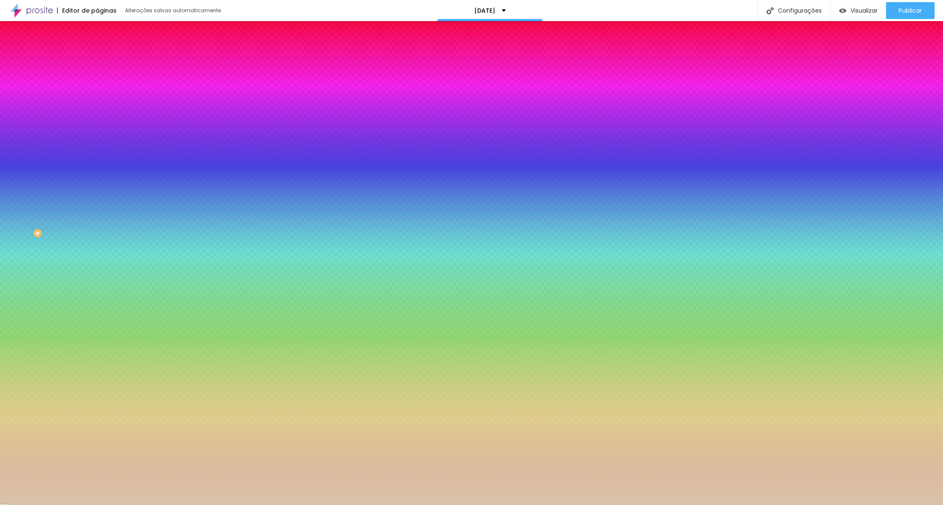
type input "58"
type input "57"
type input "56"
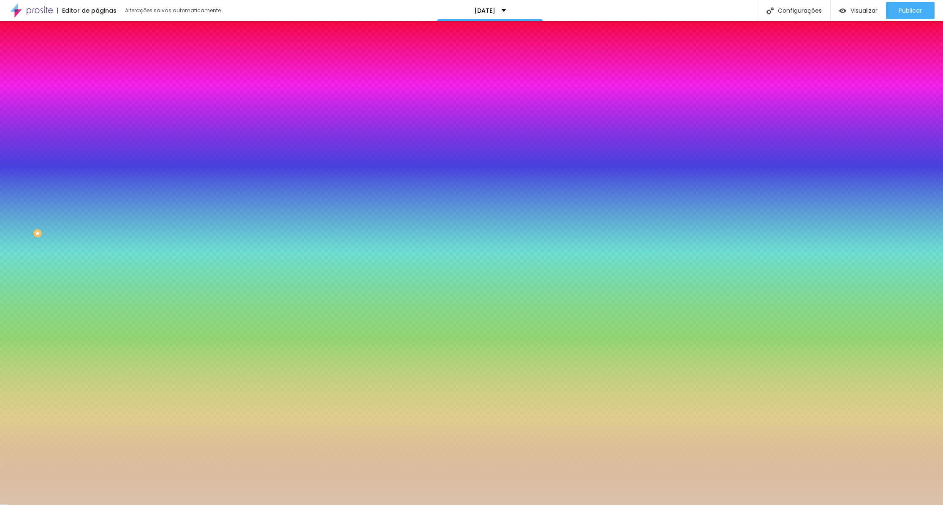
type input "55"
type input "54"
drag, startPoint x: 54, startPoint y: 111, endPoint x: 48, endPoint y: 112, distance: 6.8
type input "54"
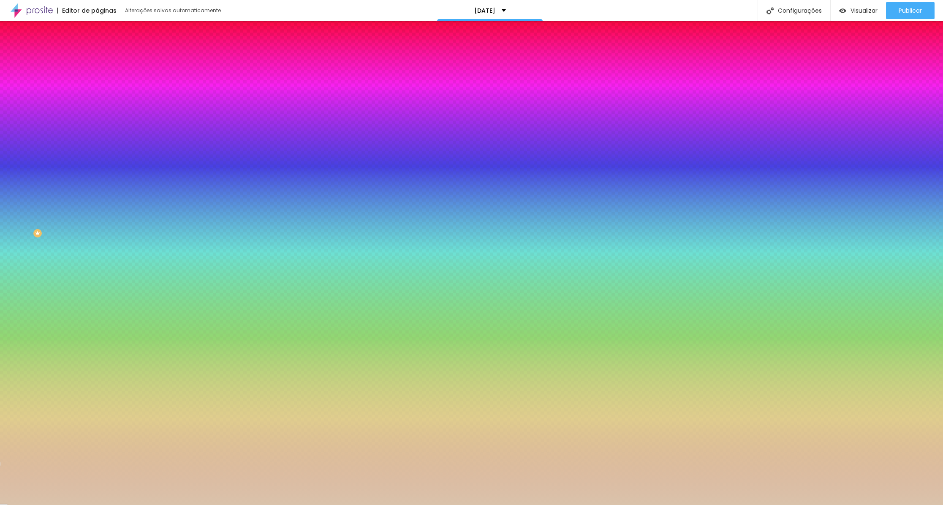
click at [97, 110] on input "range" at bounding box center [124, 106] width 54 height 7
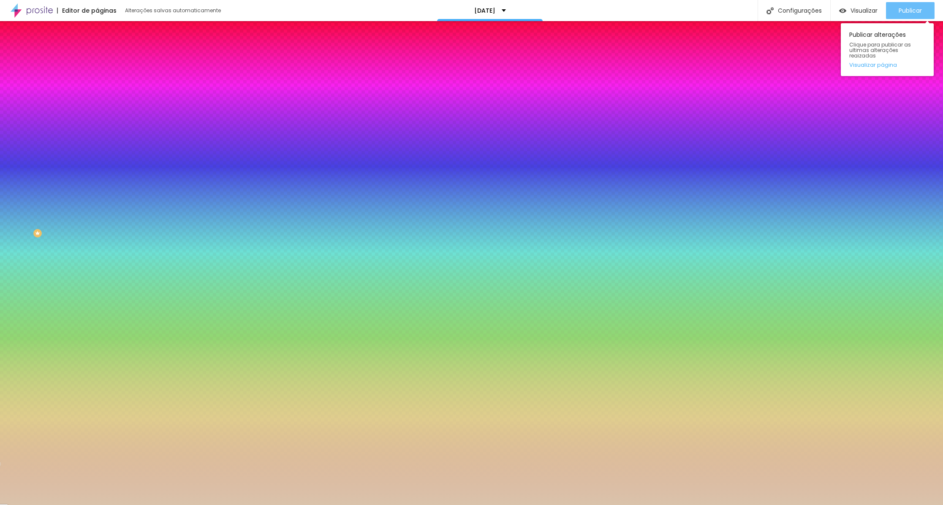
click at [911, 9] on span "Publicar" at bounding box center [910, 10] width 23 height 7
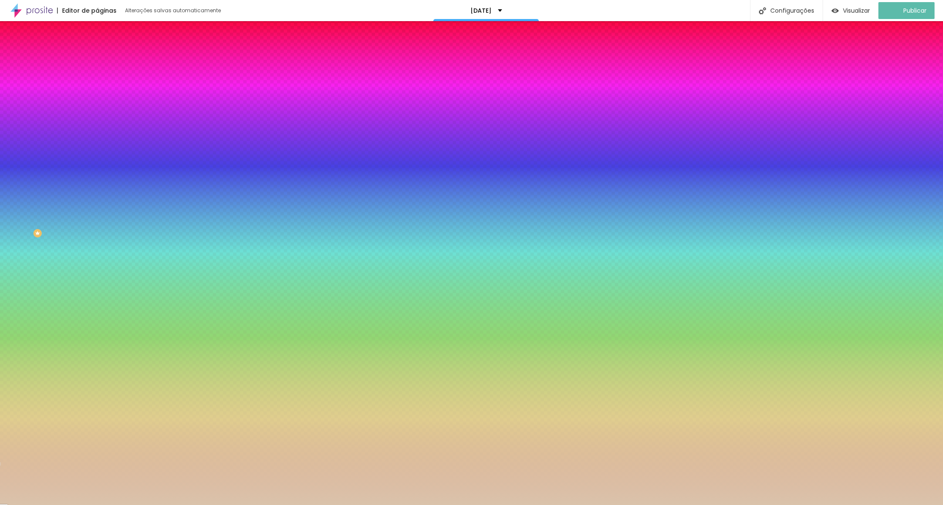
click at [97, 49] on li "Conteúdo" at bounding box center [145, 45] width 97 height 8
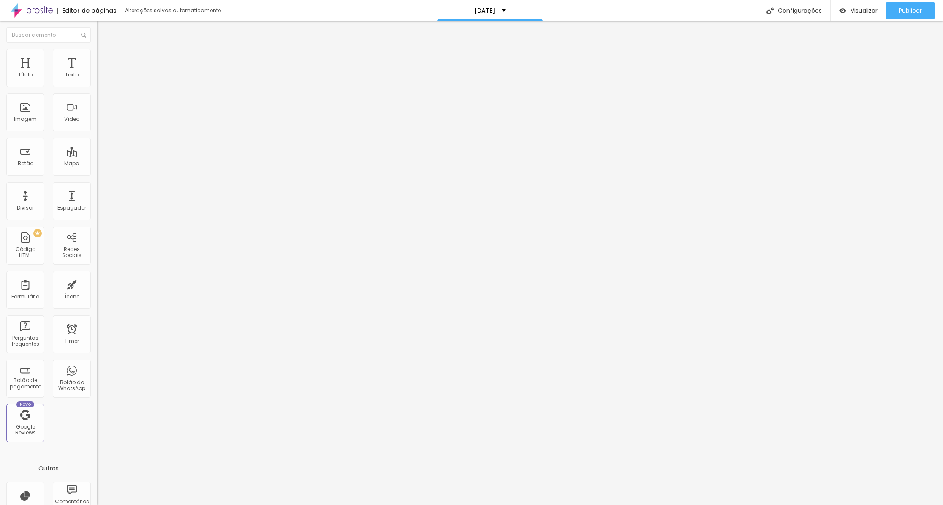
click at [105, 58] on span "Estilo" at bounding box center [111, 54] width 13 height 7
click at [911, 7] on span "Publicar" at bounding box center [910, 10] width 23 height 7
click at [97, 90] on span "Editar perguntas" at bounding box center [121, 85] width 48 height 7
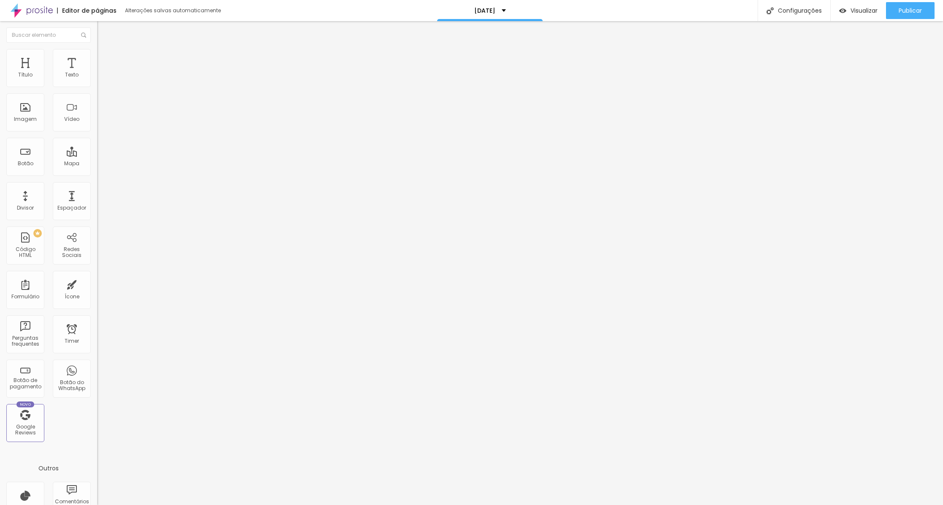
click at [915, 8] on span "Publicar" at bounding box center [910, 10] width 23 height 7
click at [909, 11] on span "Publicar" at bounding box center [910, 10] width 23 height 7
